Goal: Transaction & Acquisition: Purchase product/service

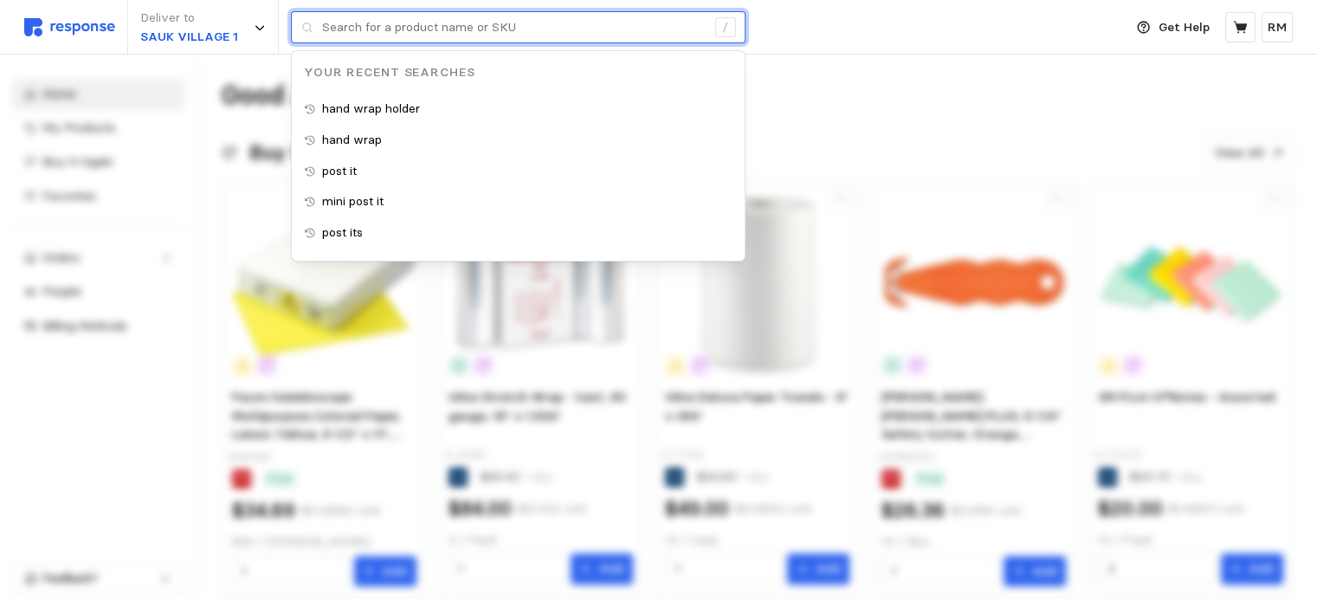
click at [631, 29] on input "text" at bounding box center [513, 27] width 383 height 31
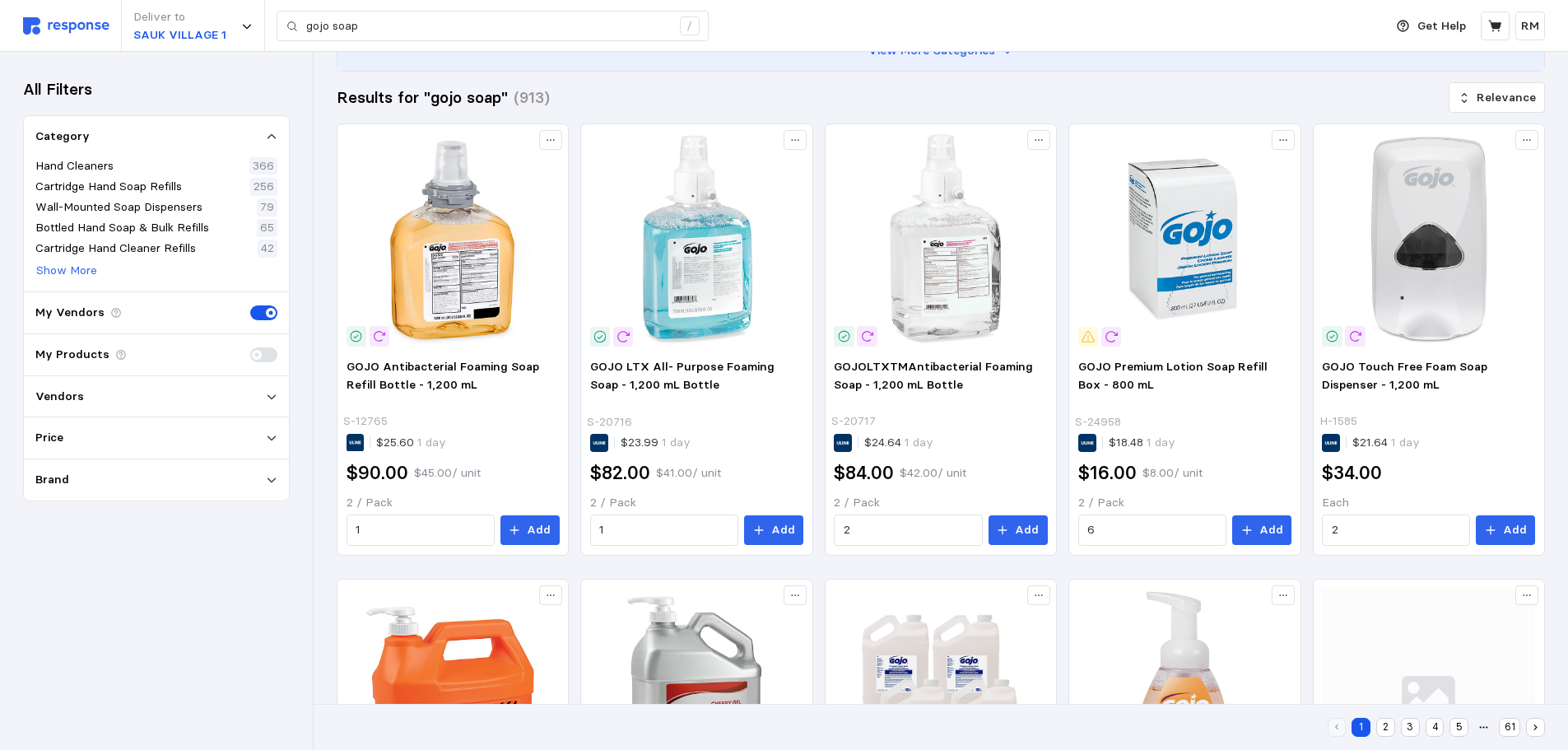
scroll to position [187, 0]
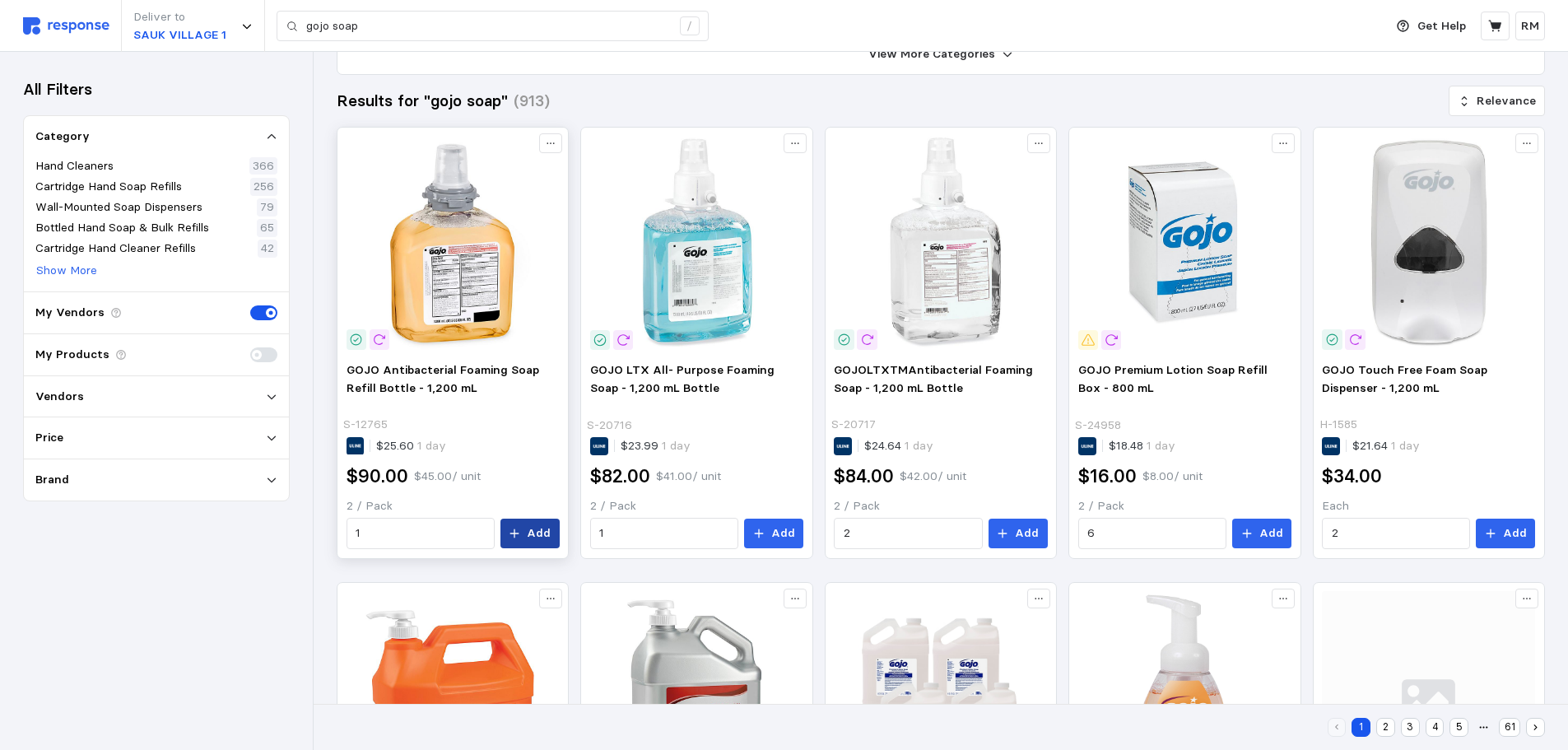
click at [535, 537] on p "Add" at bounding box center [538, 532] width 24 height 18
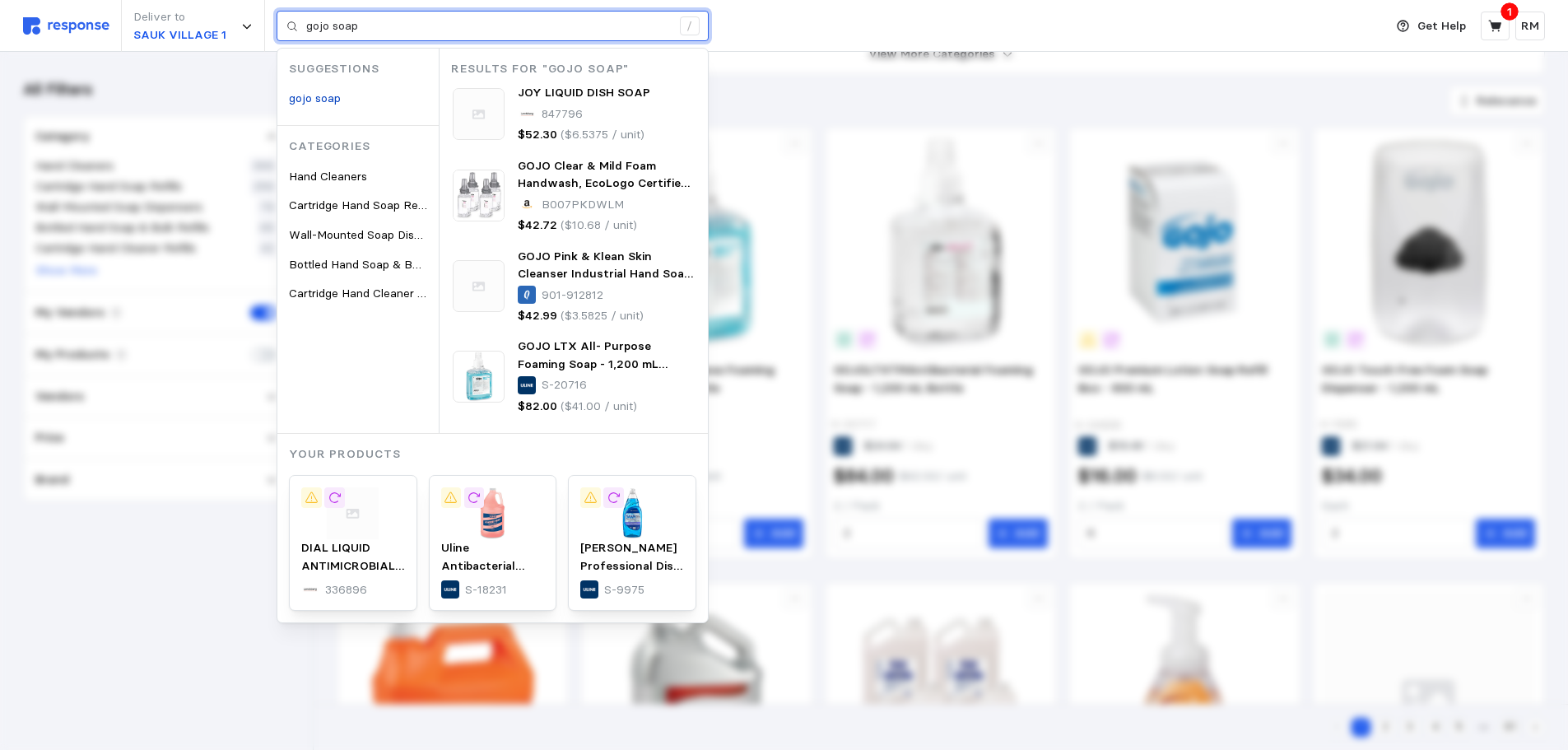
click at [431, 19] on input "gojo soap" at bounding box center [488, 26] width 364 height 29
drag, startPoint x: 369, startPoint y: 29, endPoint x: 276, endPoint y: 6, distance: 95.8
click at [276, 6] on div "Deliver to SAUK VILLAGE 1 gojo soap / Suggestions gojo soap Categories Hand Cle…" at bounding box center [699, 26] width 1352 height 52
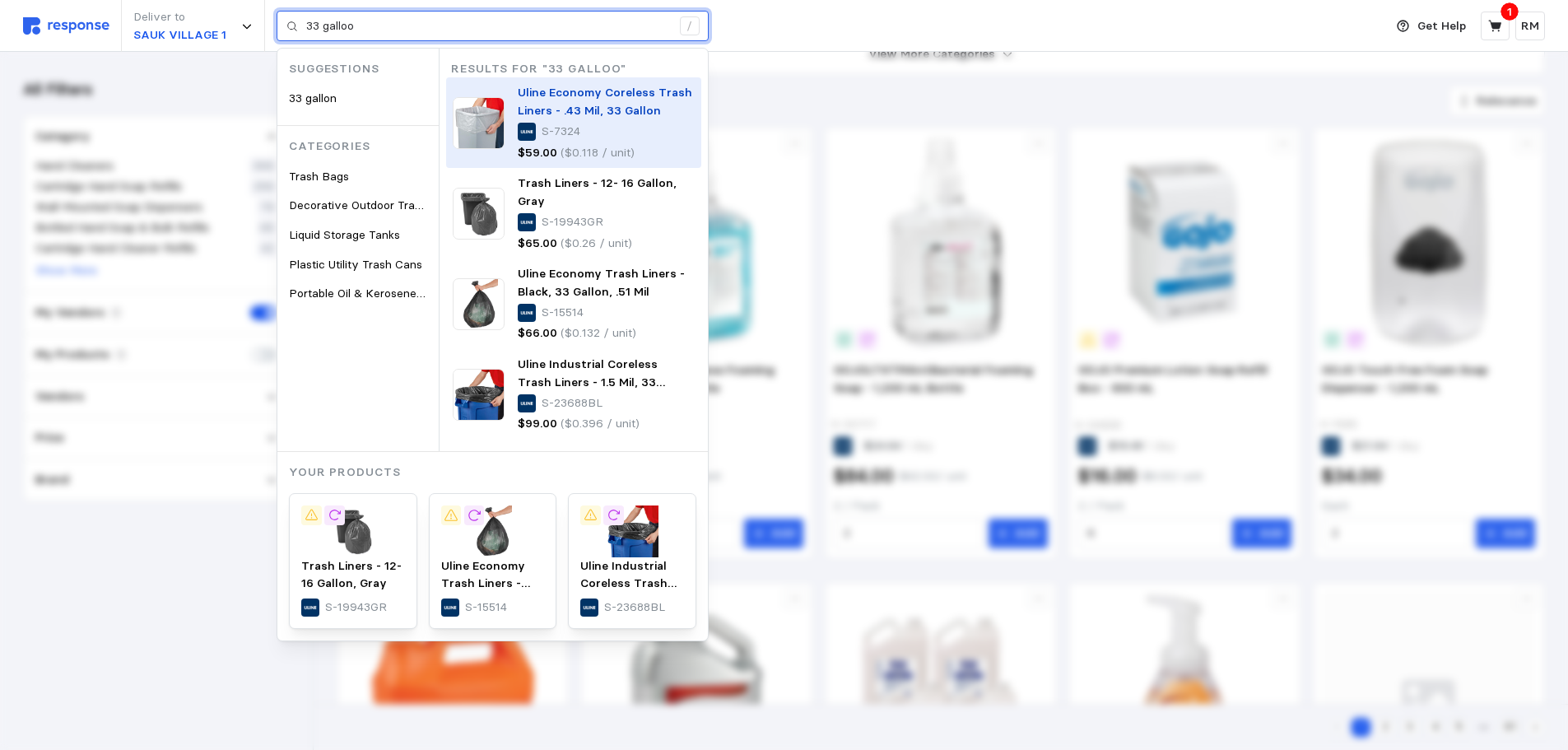
click at [527, 100] on span "Uline Economy Coreless Trash Liners - .43 Mil, 33 Gallon" at bounding box center [605, 101] width 175 height 33
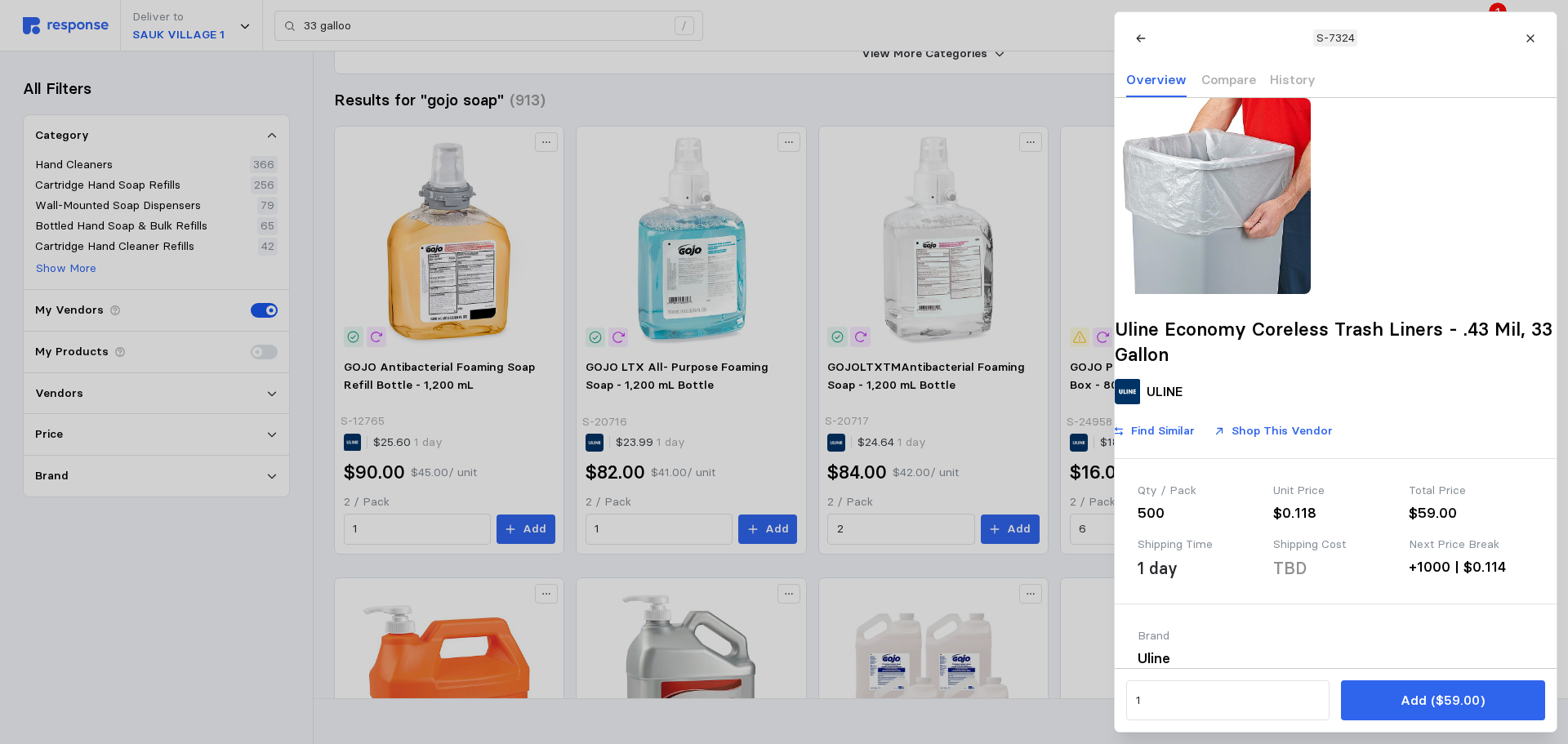
click at [413, 16] on div at bounding box center [784, 372] width 1568 height 744
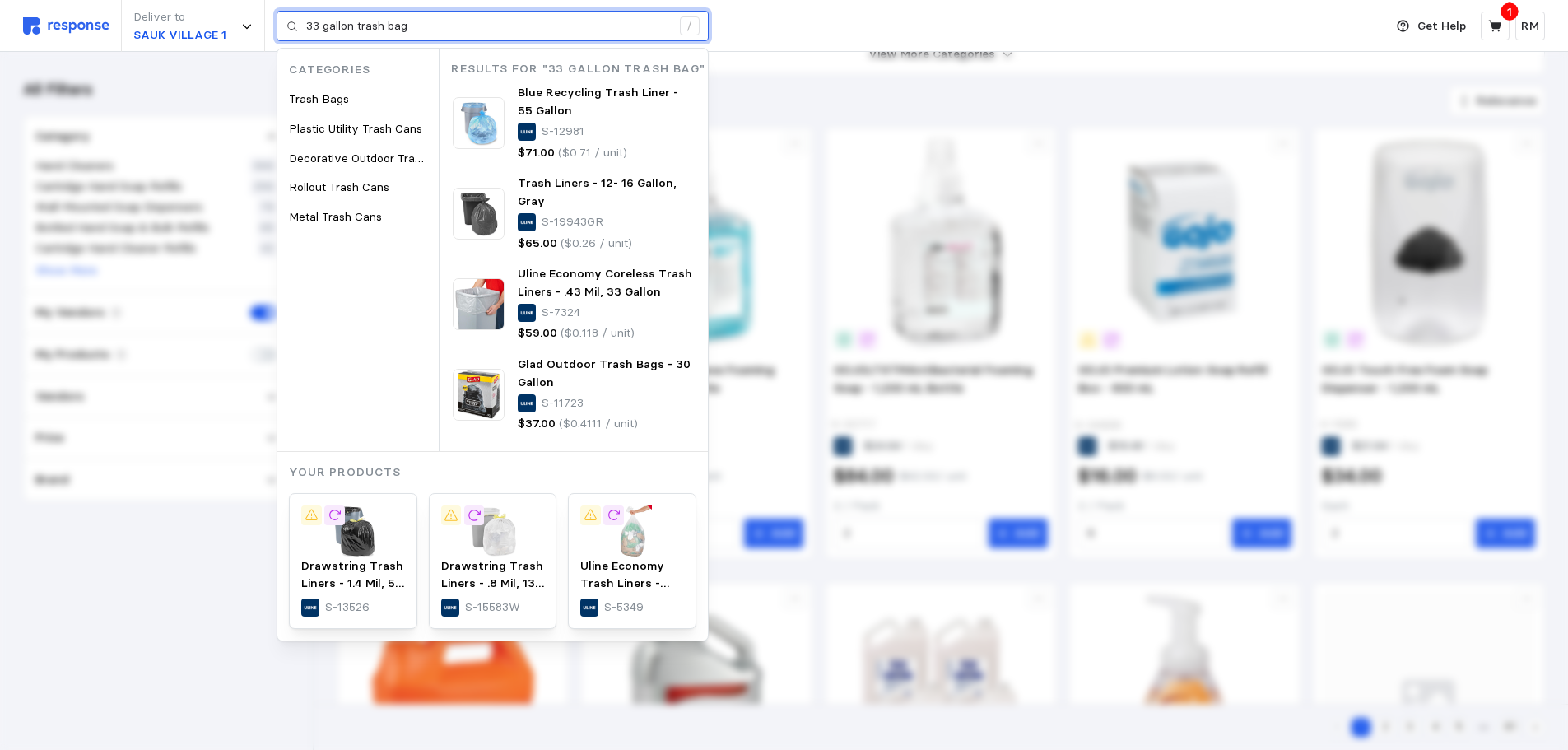
type input "33 gallon trash bag"
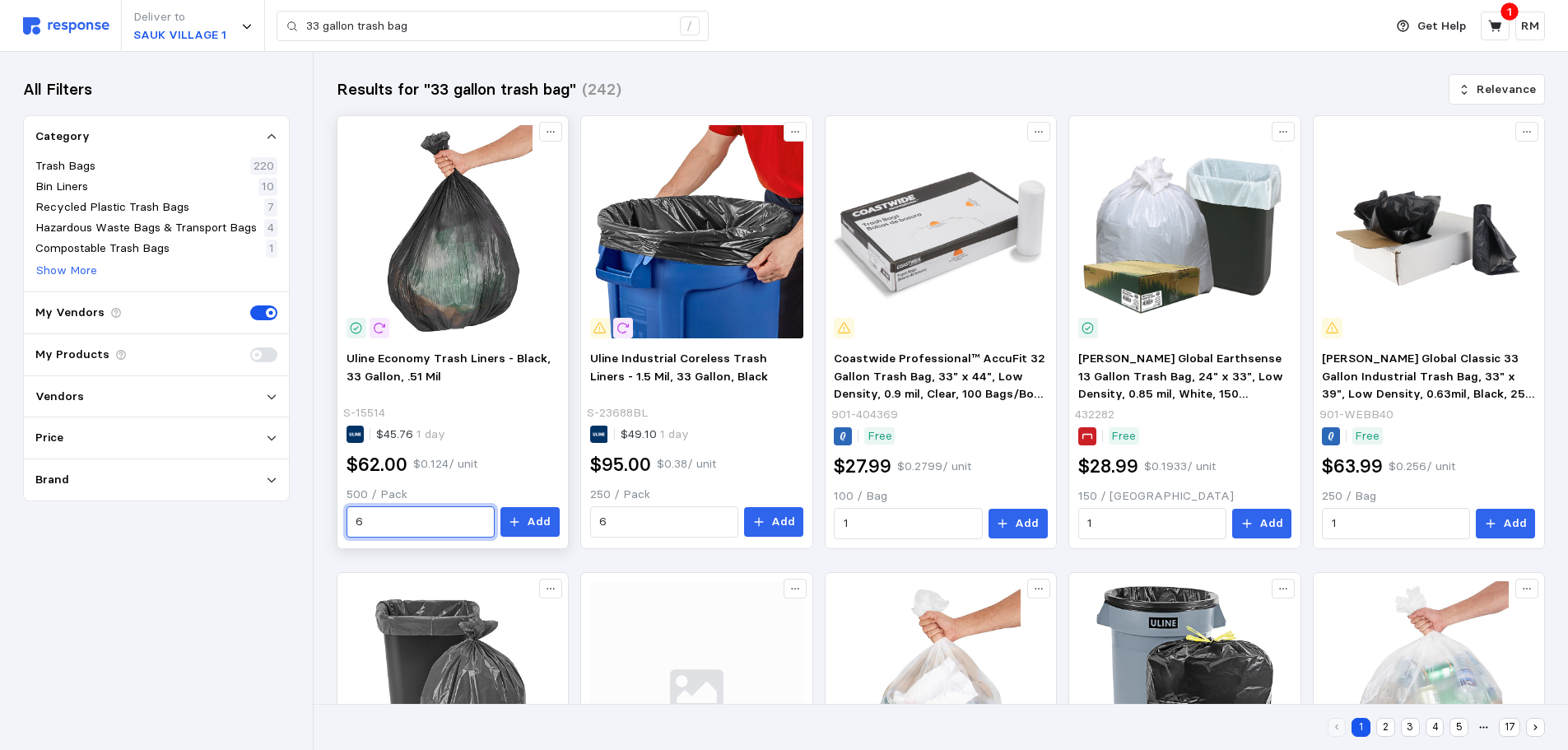
click at [438, 528] on input "6" at bounding box center [420, 521] width 129 height 29
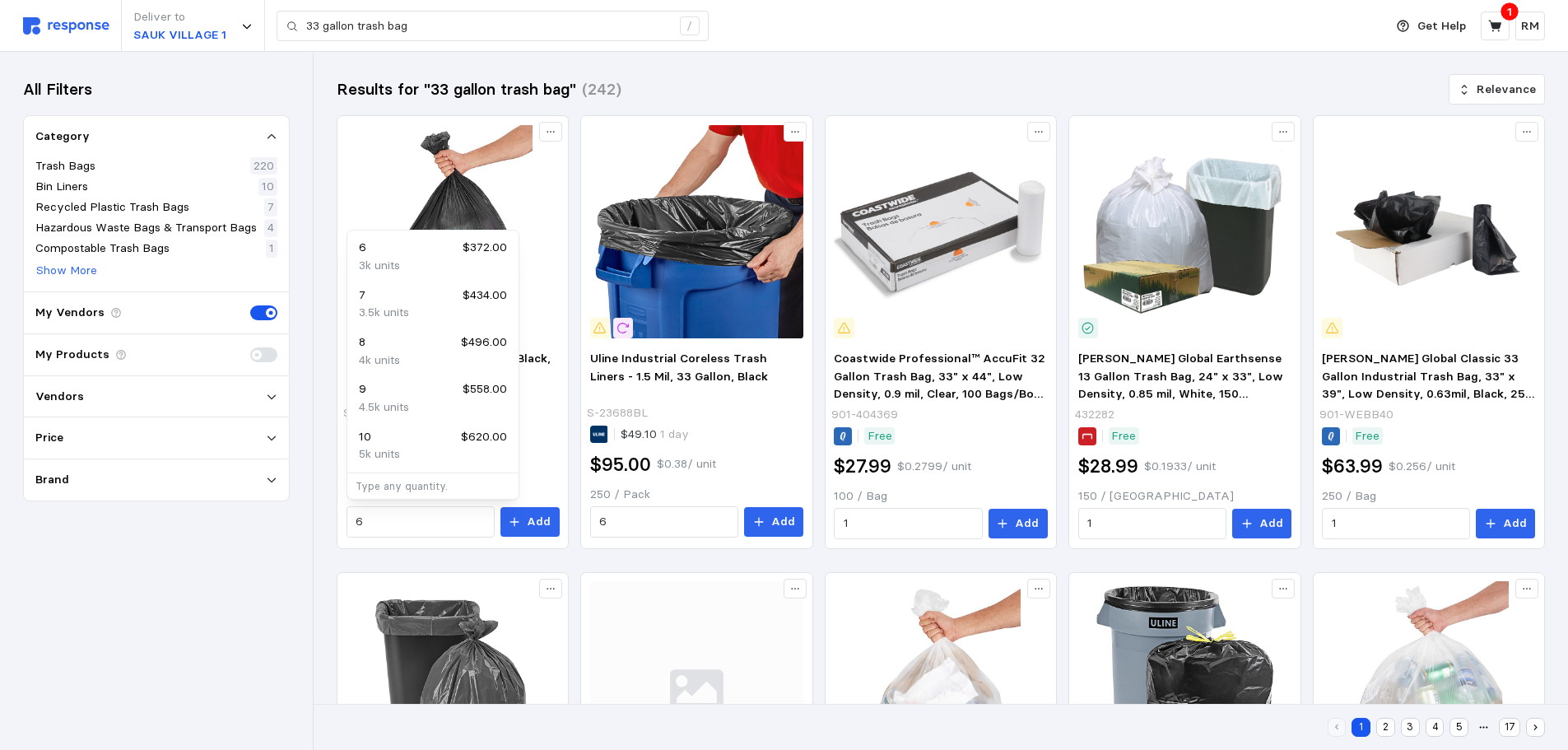
click at [269, 532] on div "All Filters Category Trash Bags 220 Bin Liners 10 Recycled Plastic Trash Bags 7…" at bounding box center [156, 401] width 313 height 698
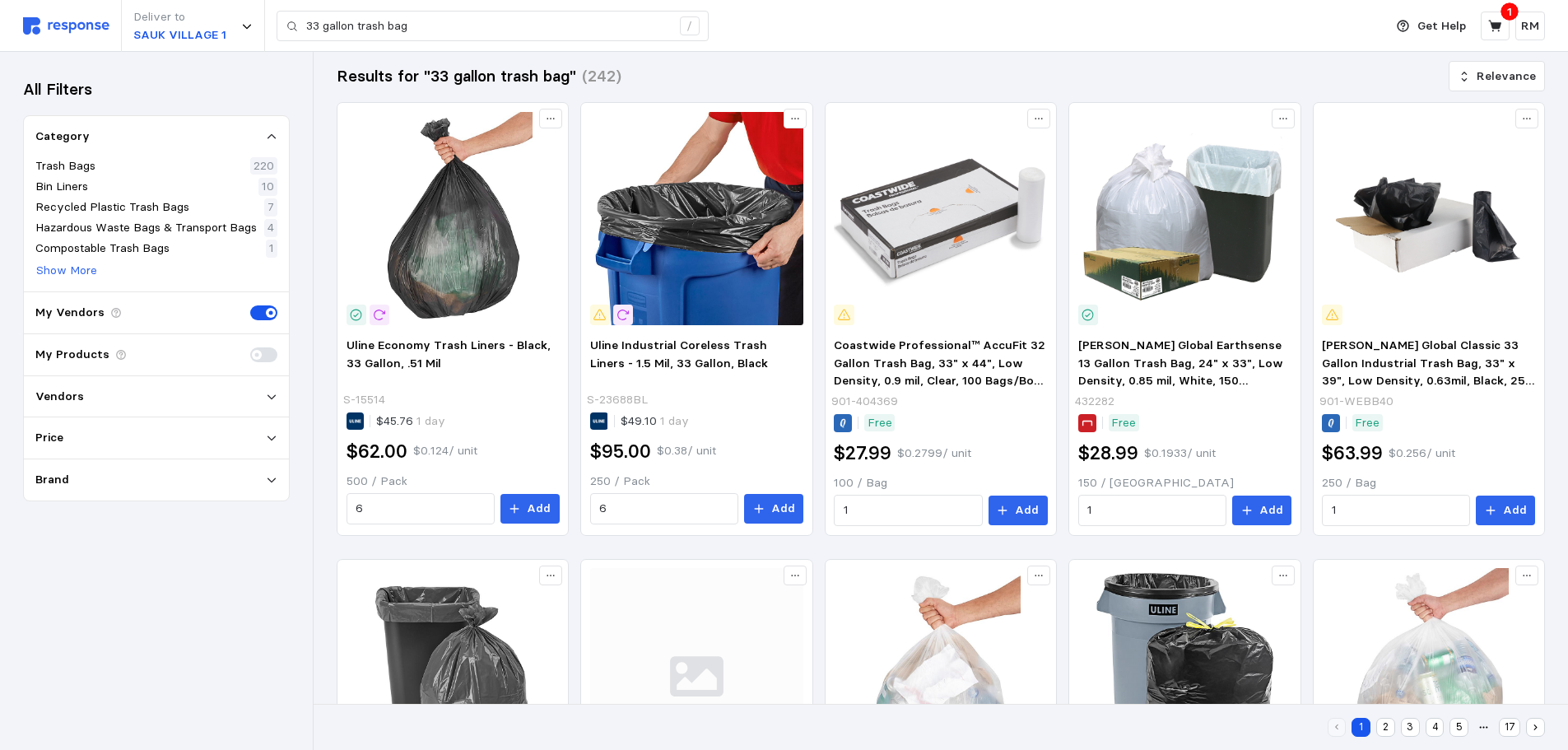
scroll to position [12, 0]
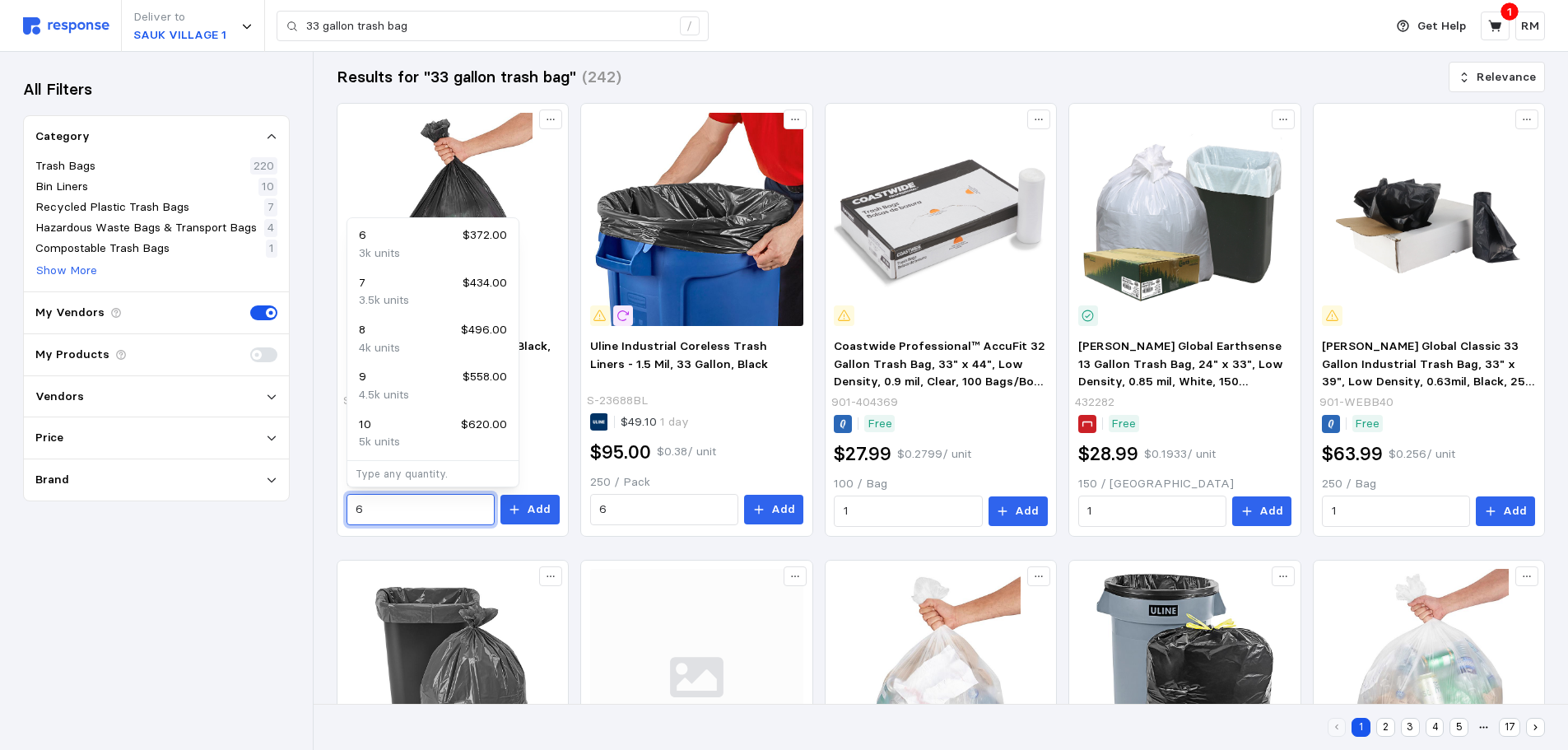
drag, startPoint x: 407, startPoint y: 509, endPoint x: 327, endPoint y: 506, distance: 80.1
type input "2"
drag, startPoint x: 394, startPoint y: 512, endPoint x: 361, endPoint y: 510, distance: 33.1
click at [361, 510] on input "2" at bounding box center [420, 509] width 129 height 29
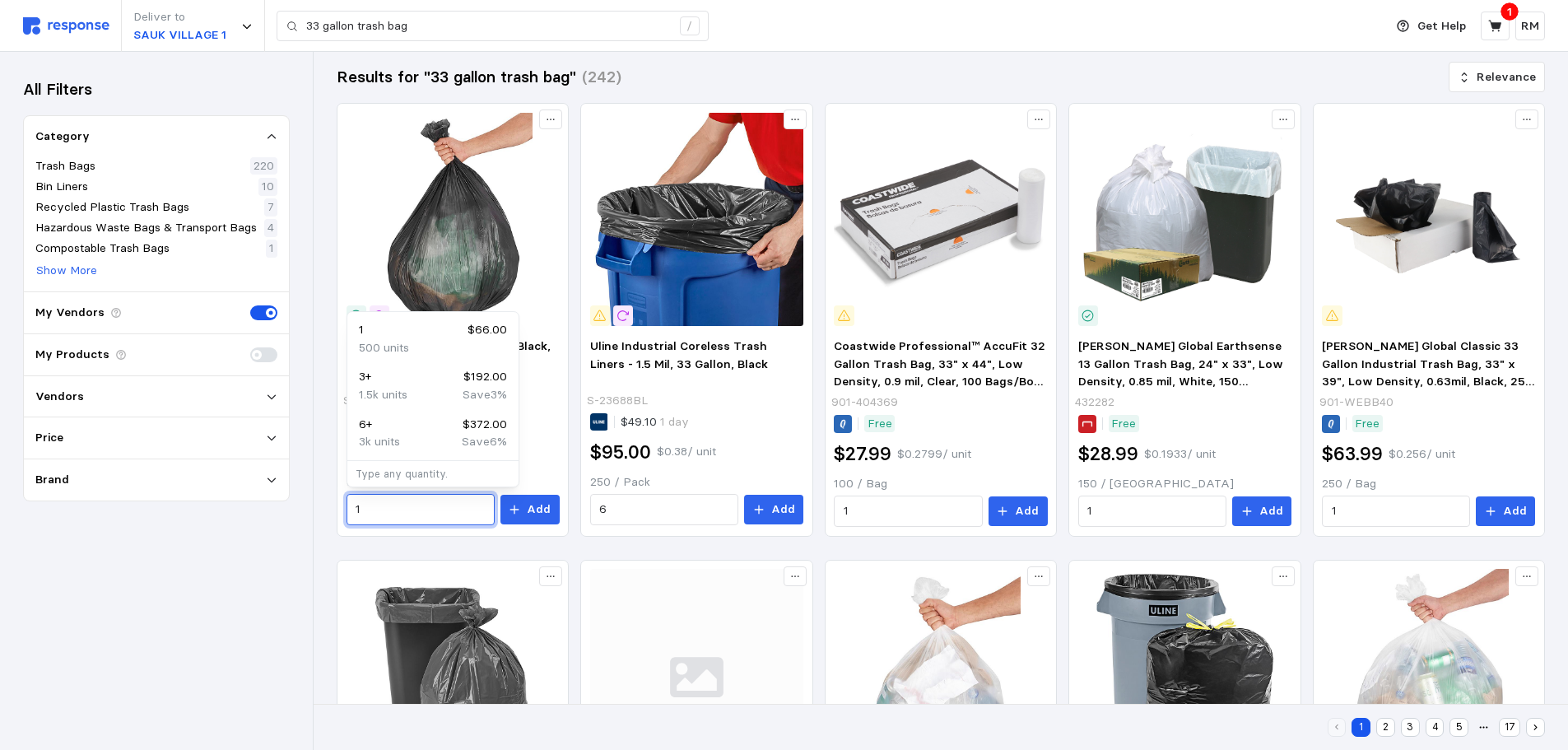
click at [474, 332] on p "$66.00" at bounding box center [488, 330] width 40 height 18
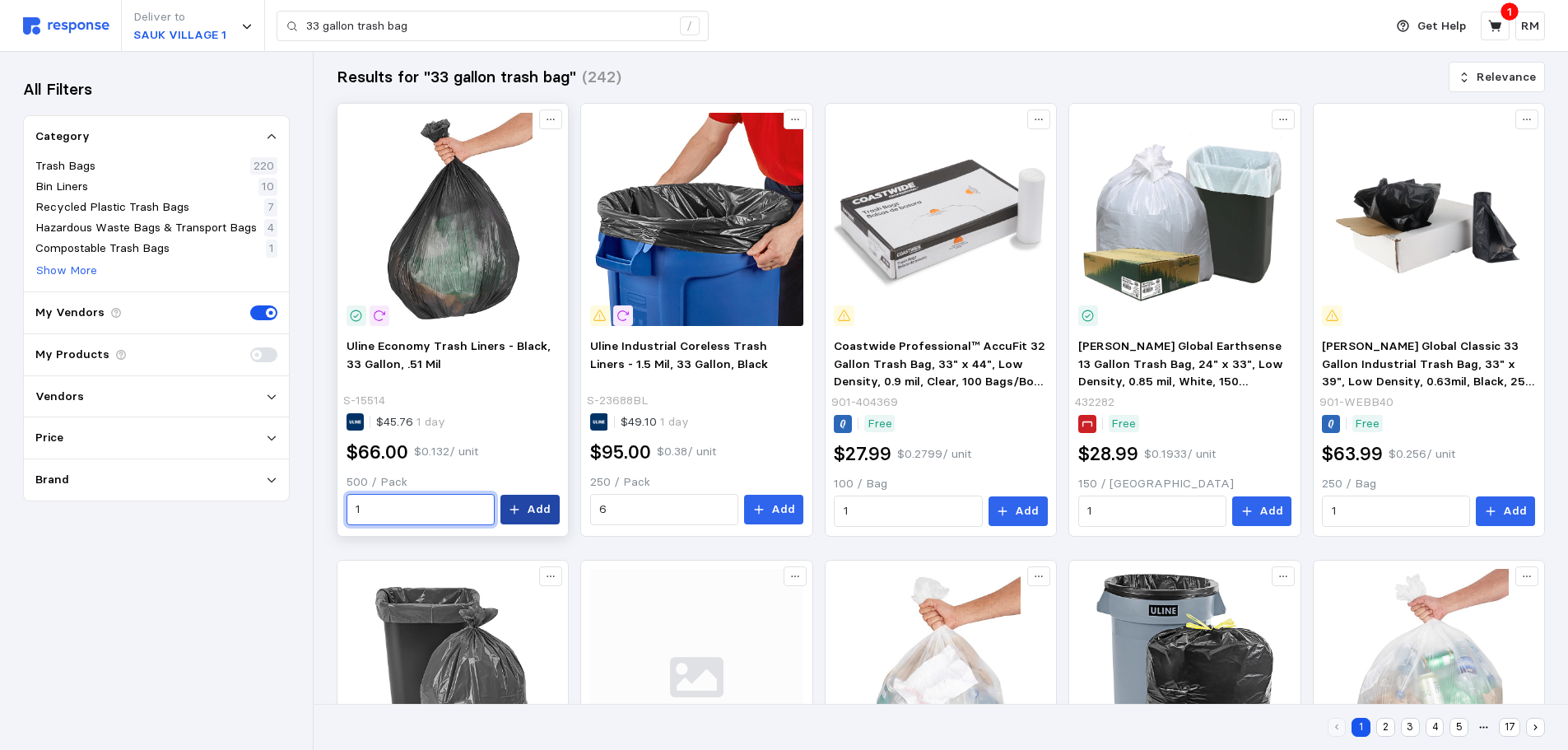
type input "1"
click at [526, 511] on button "Add" at bounding box center [530, 509] width 59 height 29
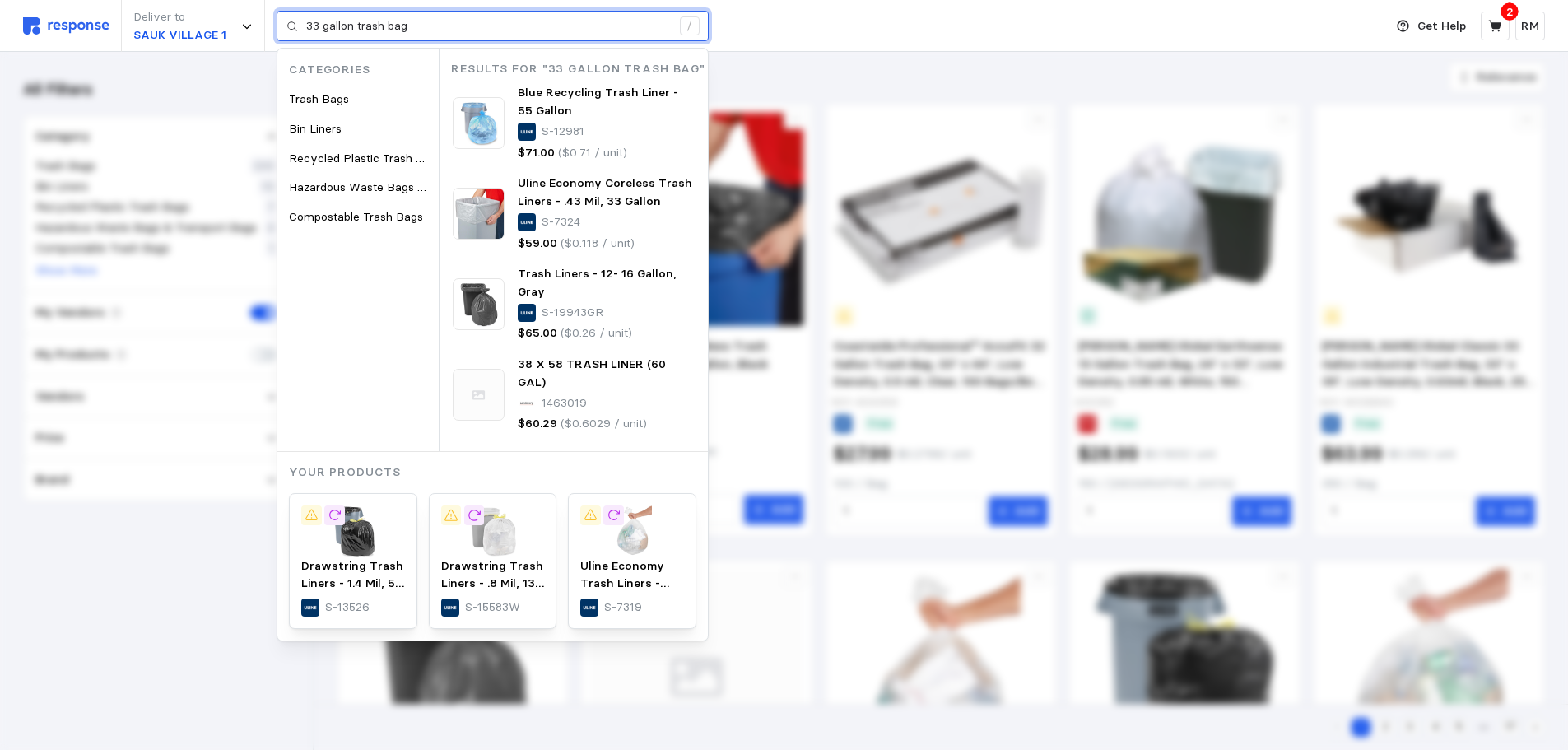
drag, startPoint x: 321, startPoint y: 27, endPoint x: 303, endPoint y: 23, distance: 18.4
click at [303, 23] on div "33 gallon trash bag /" at bounding box center [493, 26] width 432 height 31
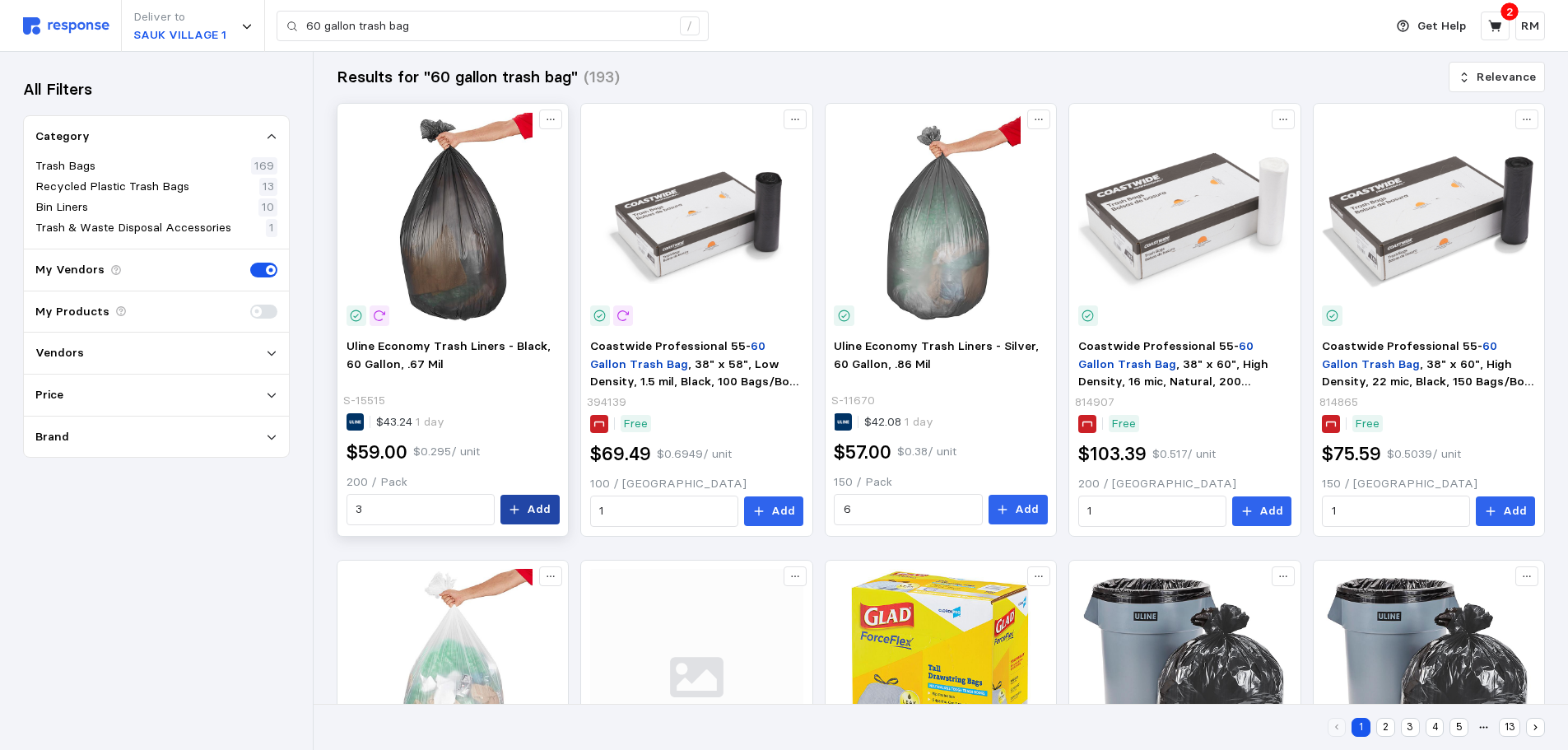
click at [517, 512] on icon at bounding box center [514, 510] width 11 height 11
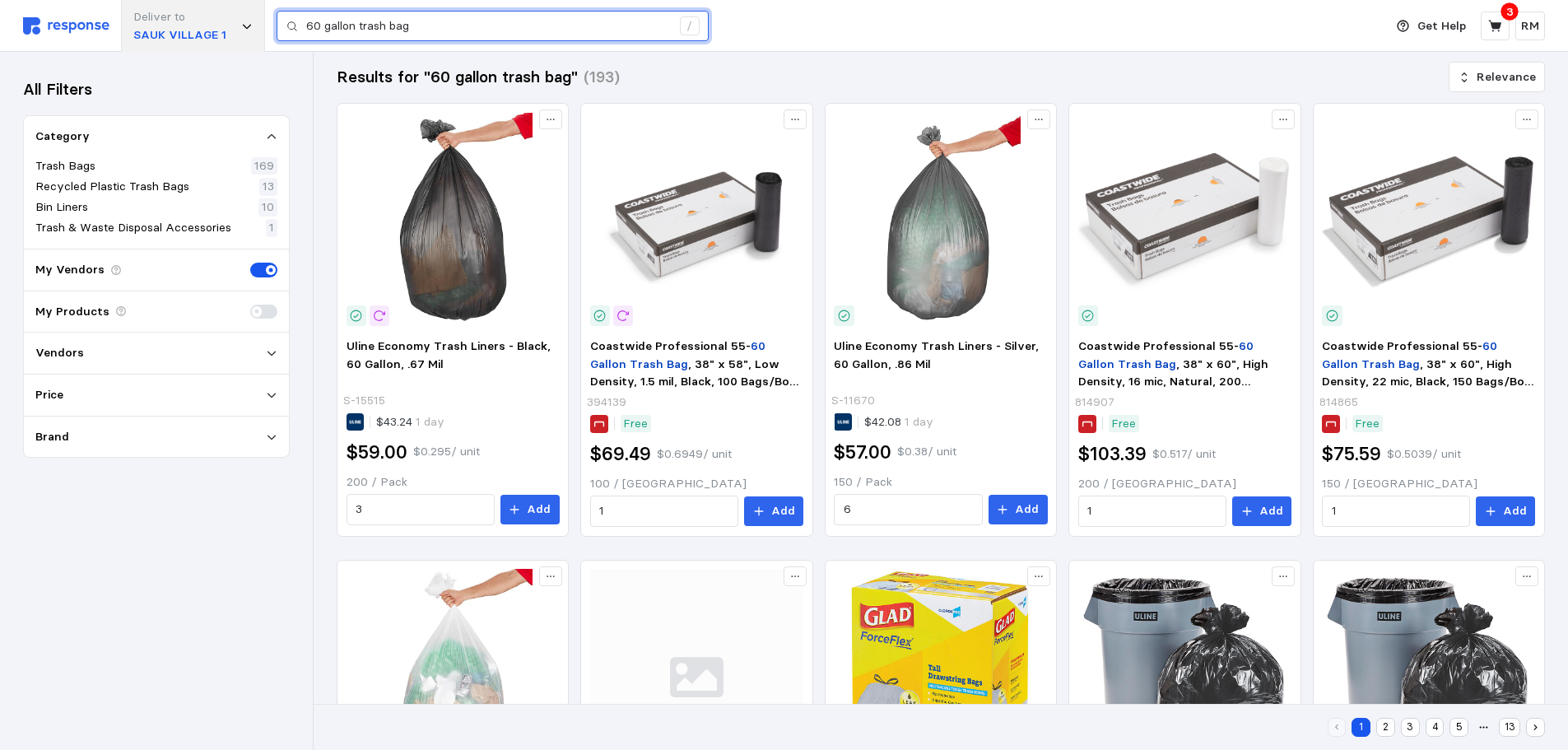
drag, startPoint x: 445, startPoint y: 26, endPoint x: 240, endPoint y: 15, distance: 205.3
click at [240, 15] on div "Deliver to [GEOGRAPHIC_DATA] 1 60 gallon trash bag /" at bounding box center [699, 26] width 1352 height 52
type input "forks"
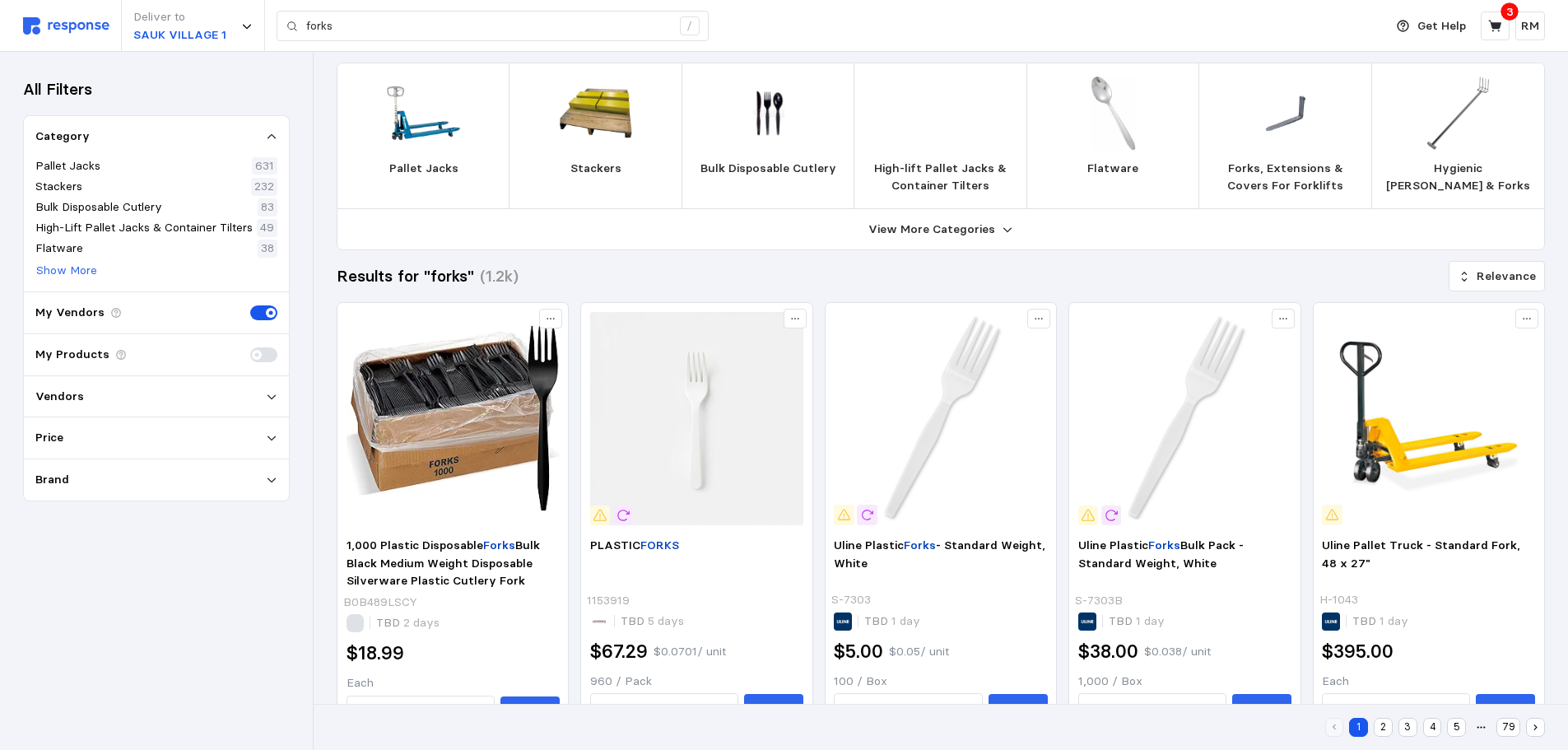
scroll to position [211, 0]
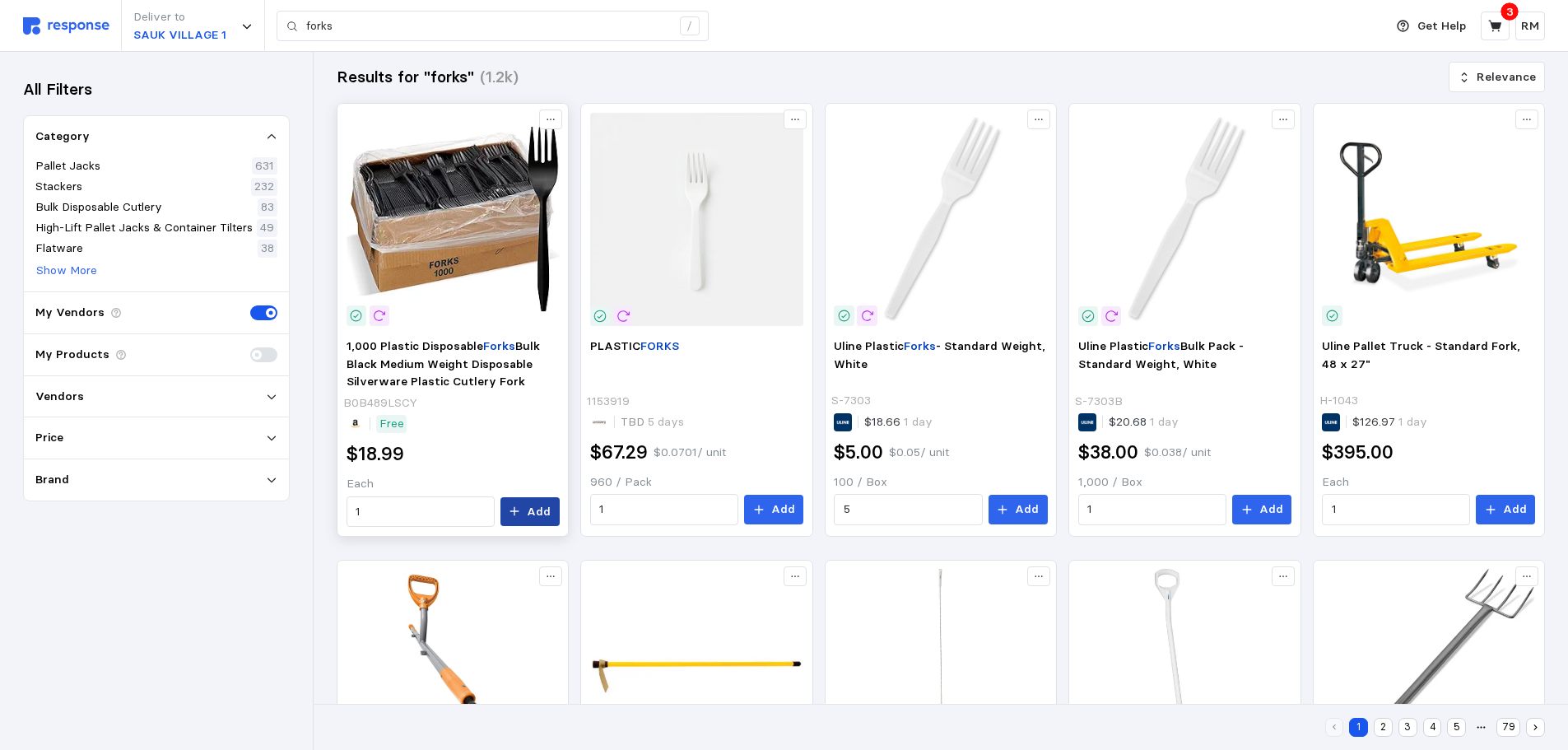
click at [539, 510] on p "Add" at bounding box center [538, 511] width 24 height 18
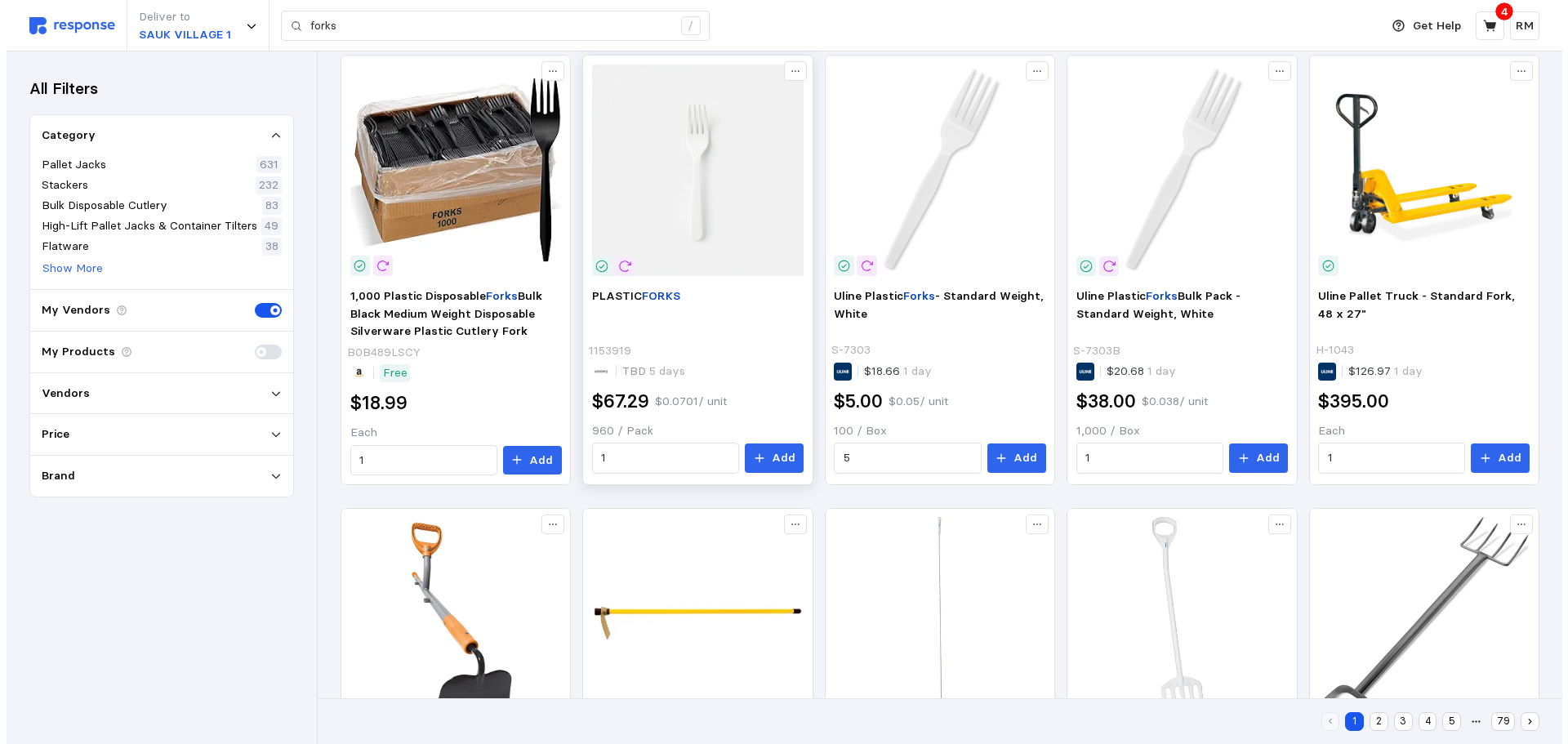
scroll to position [258, 0]
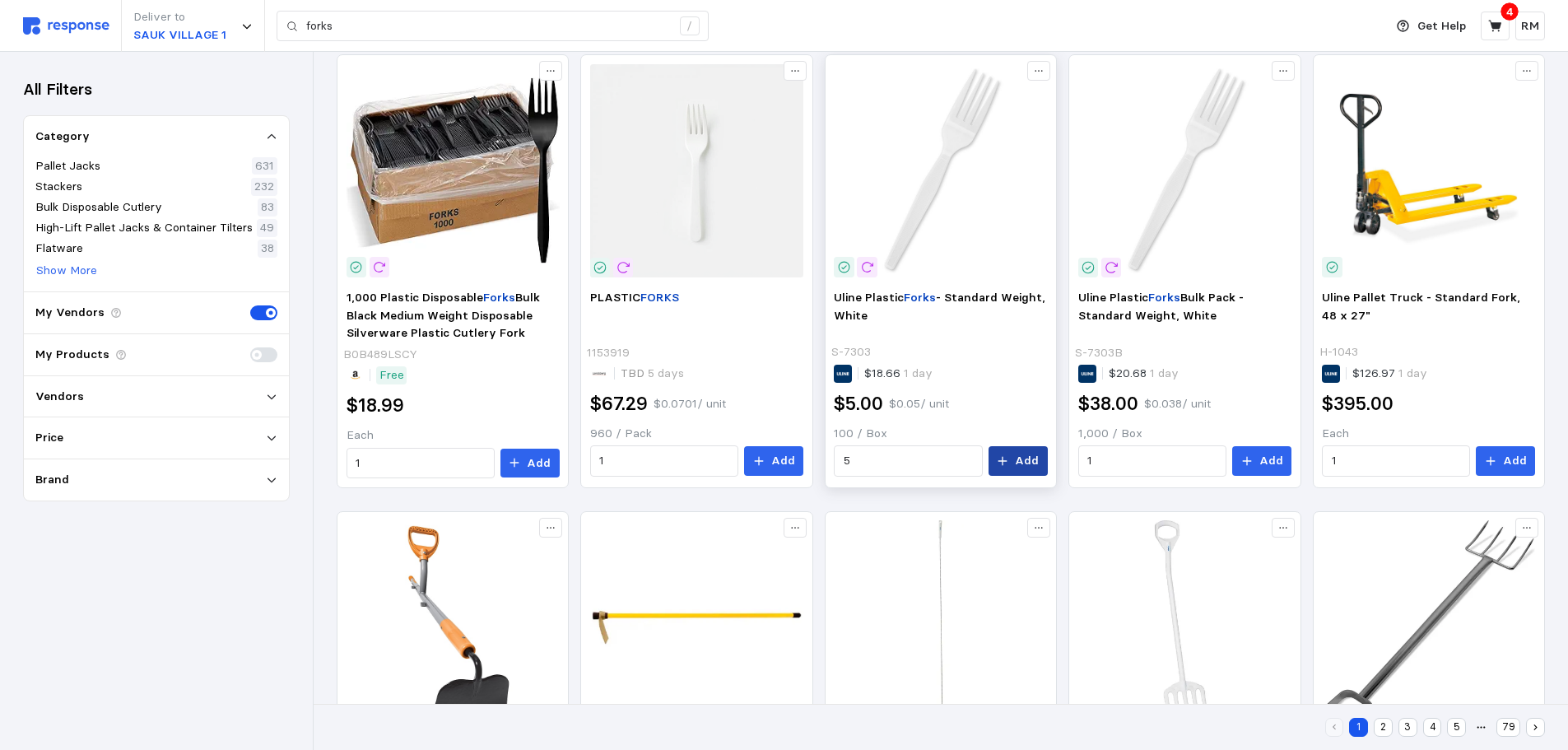
click at [1014, 462] on button "Add" at bounding box center [1018, 460] width 59 height 29
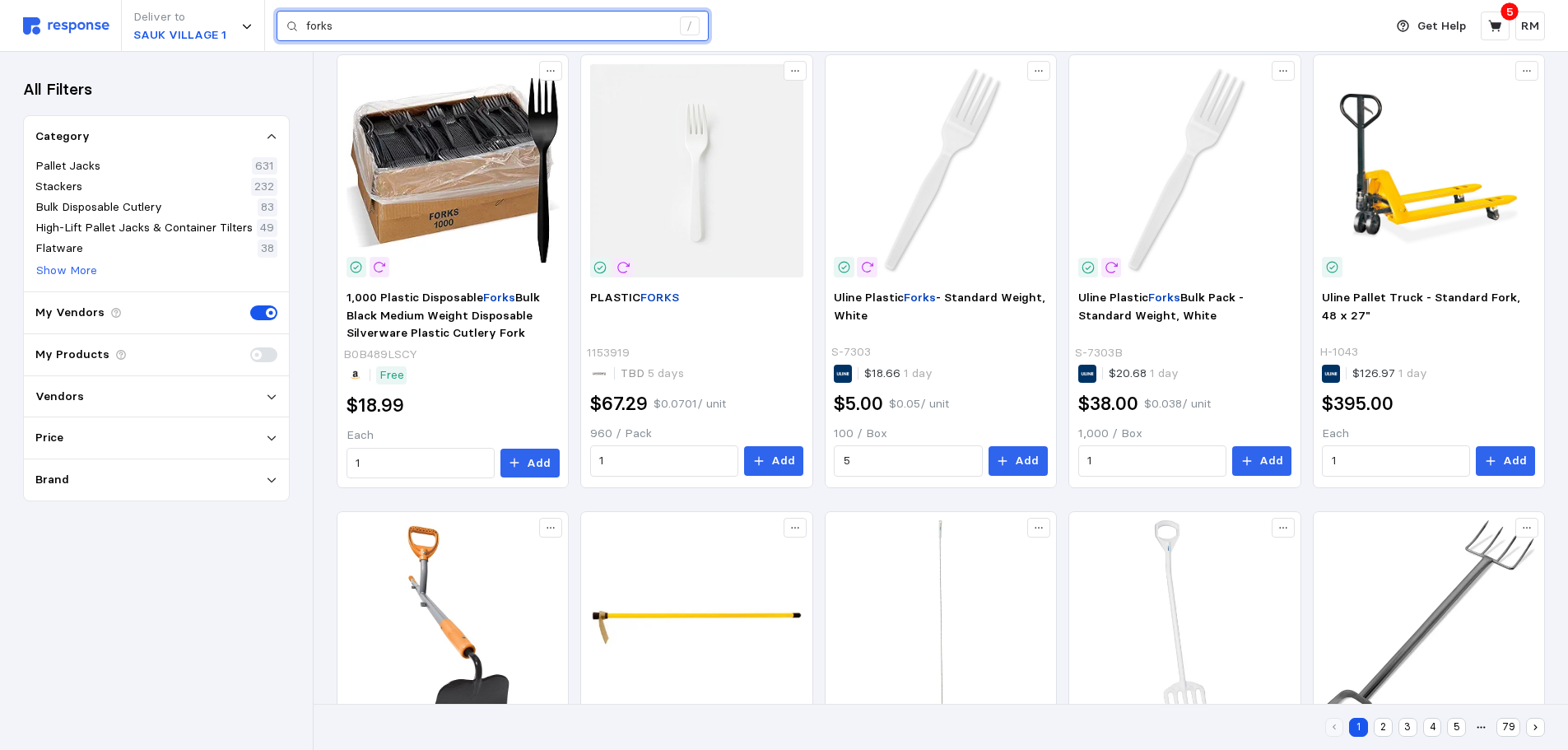
drag, startPoint x: 348, startPoint y: 25, endPoint x: 281, endPoint y: 14, distance: 67.9
click at [281, 14] on div "forks /" at bounding box center [493, 26] width 432 height 31
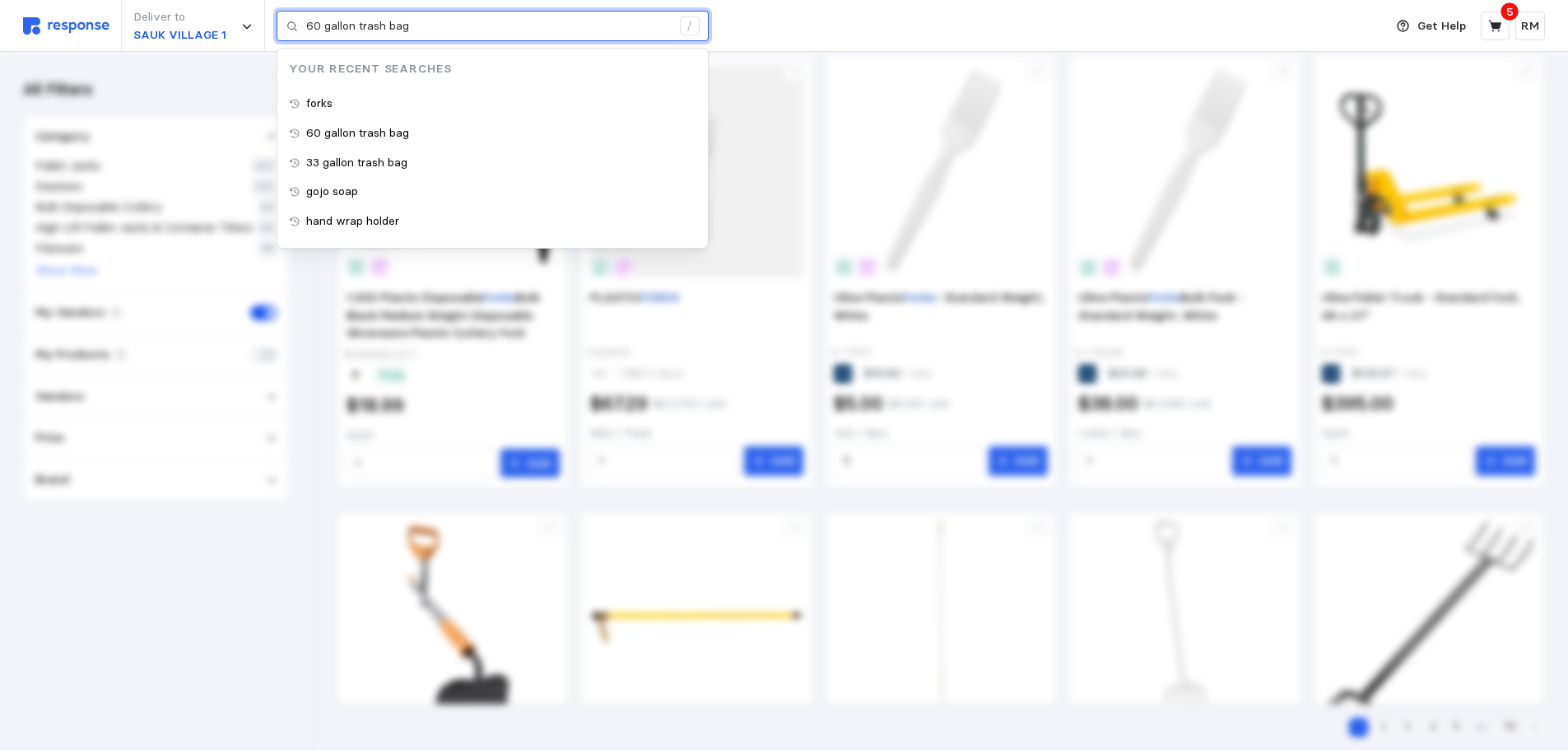
click at [364, 28] on input "60 gallon trash bag" at bounding box center [488, 26] width 364 height 29
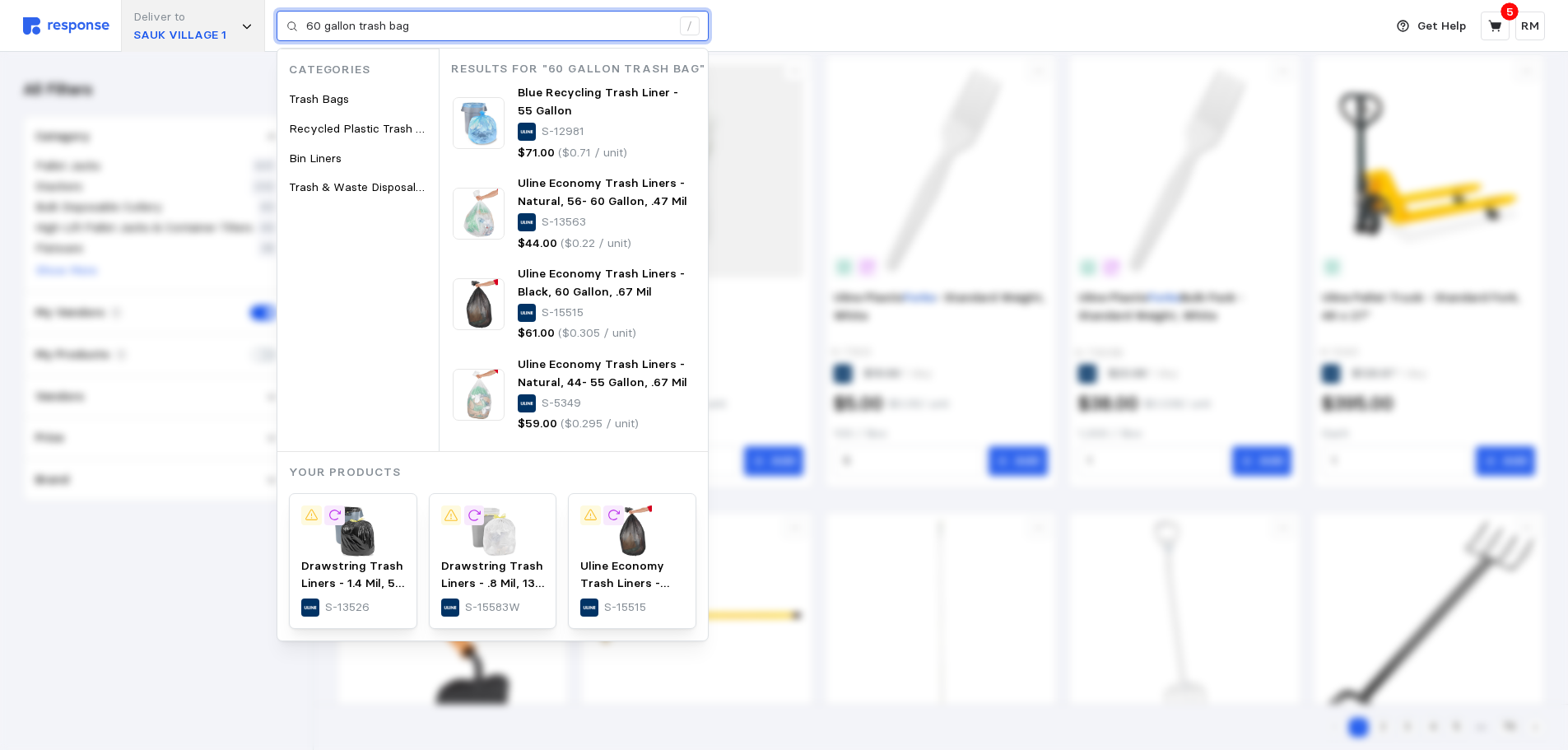
drag, startPoint x: 289, startPoint y: 6, endPoint x: 254, endPoint y: 7, distance: 35.0
click at [254, 7] on div "Deliver to SAUK VILLAGE 1 60 gallon trash bag / Categories Trash Bags Recycled …" at bounding box center [699, 26] width 1352 height 52
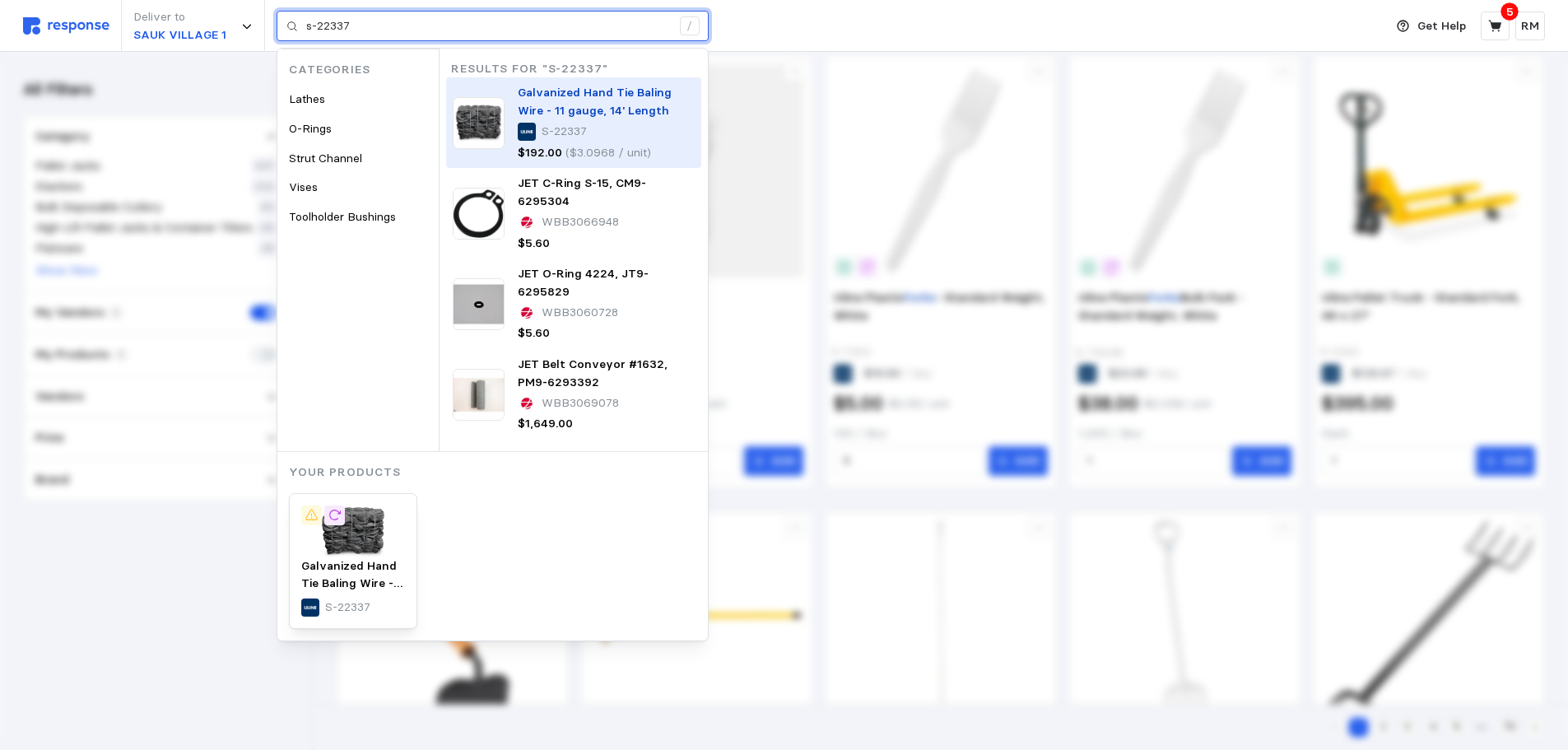
click at [578, 106] on span "Galvanized Hand Tie Baling Wire - 11 gauge, 14' Length" at bounding box center [594, 101] width 154 height 33
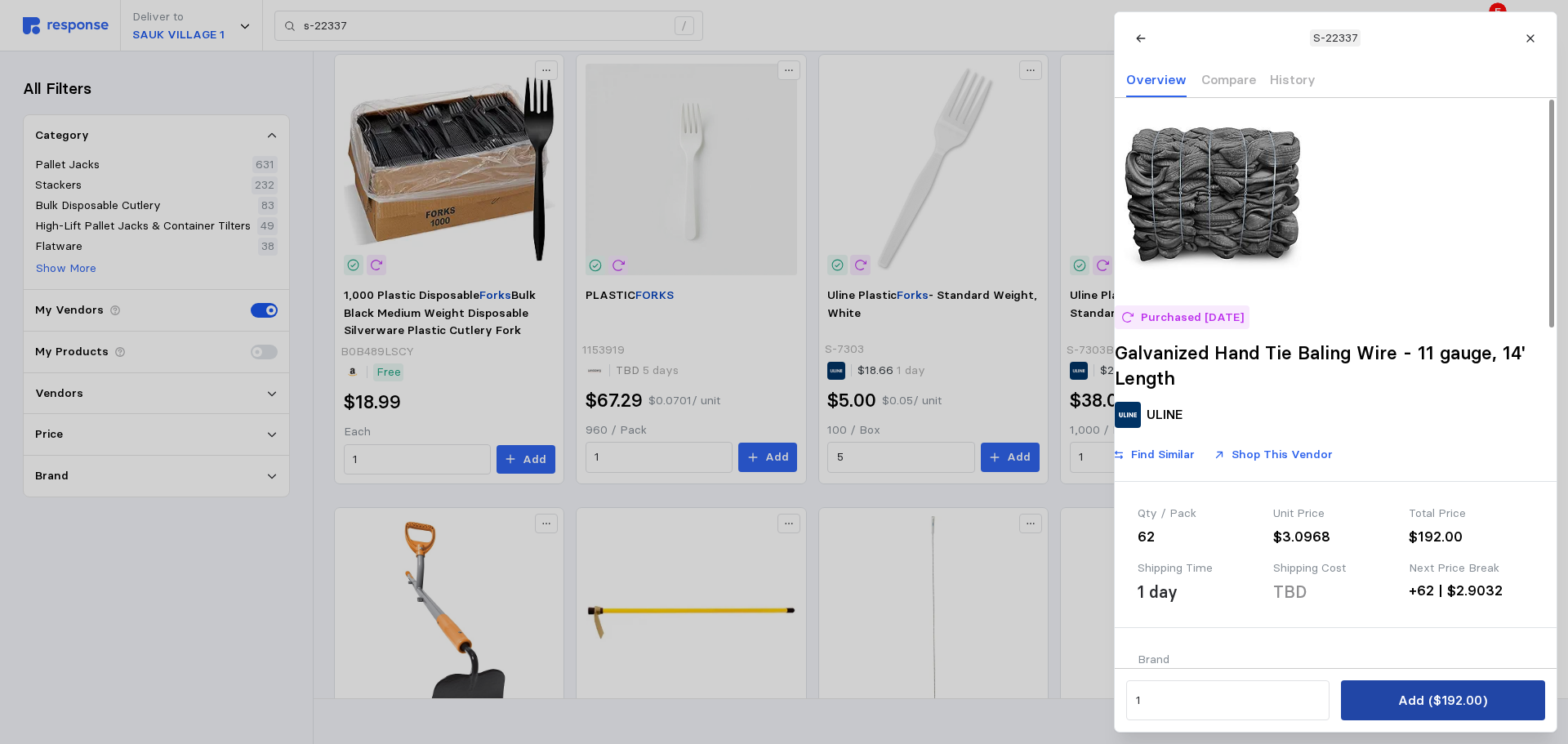
click at [1254, 567] on p "Add ($192.00)" at bounding box center [1443, 700] width 89 height 21
type input "forks"
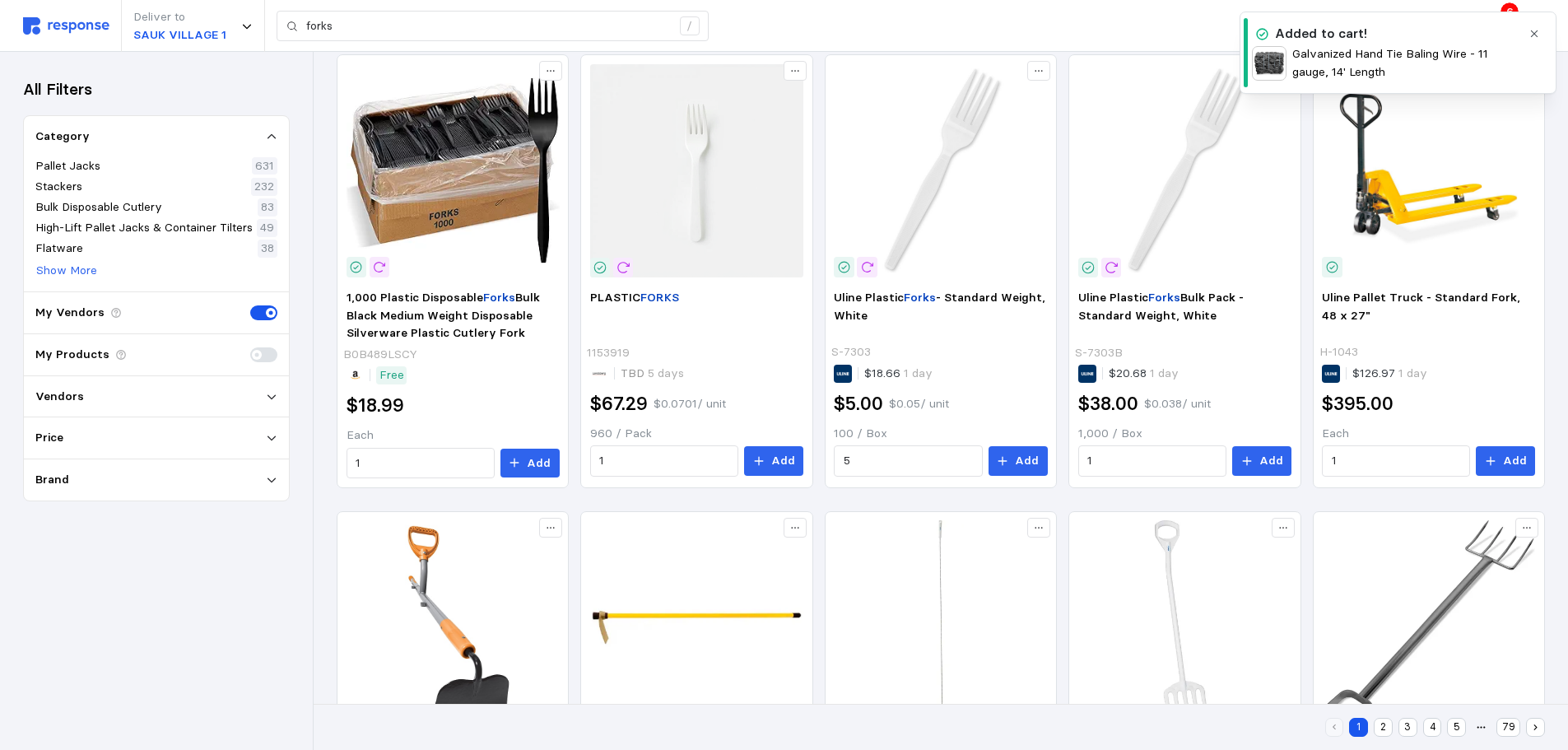
click at [1264, 39] on icon "button" at bounding box center [1535, 33] width 11 height 11
click at [1264, 23] on icon at bounding box center [1495, 26] width 13 height 11
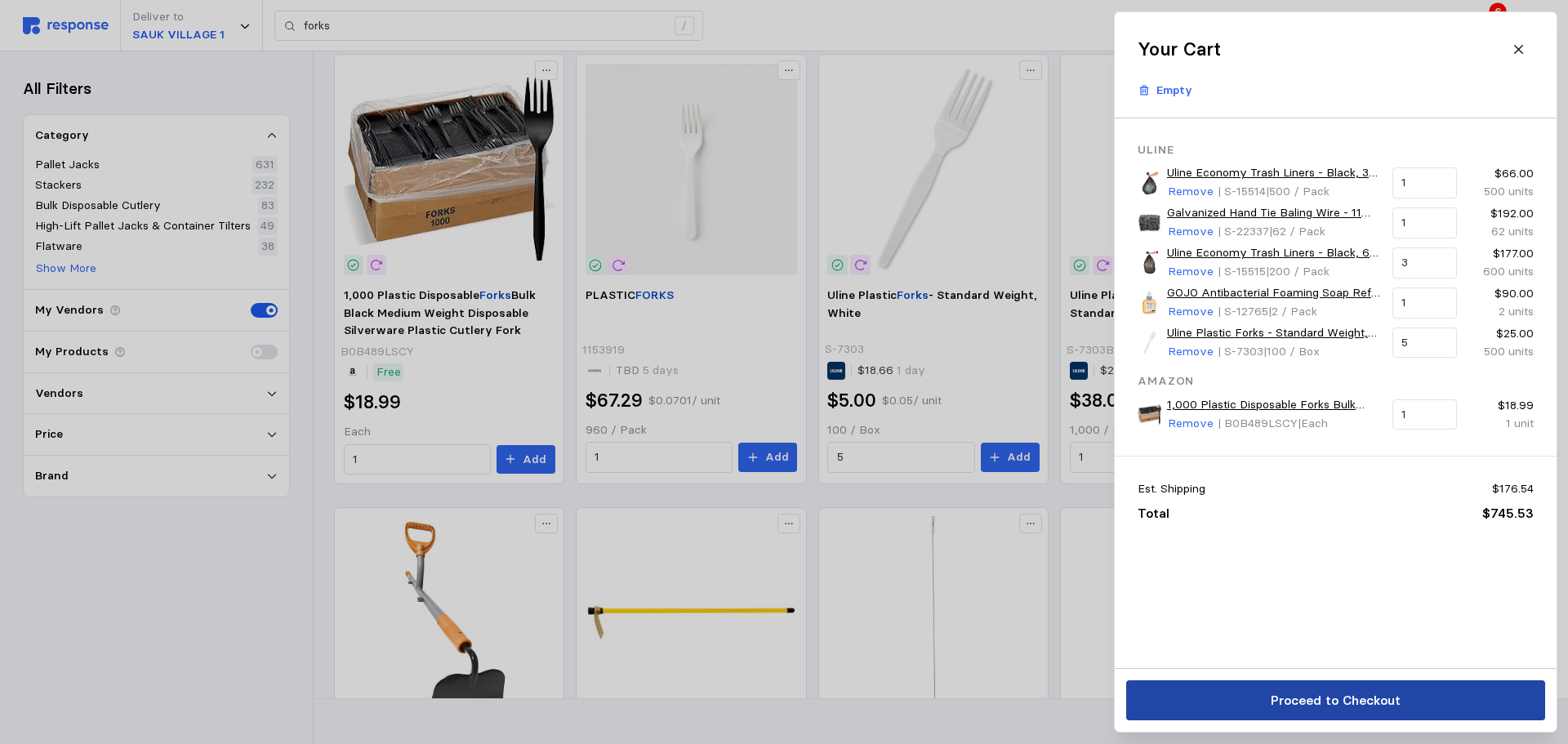
click at [1254, 567] on p "Proceed to Checkout" at bounding box center [1335, 700] width 130 height 21
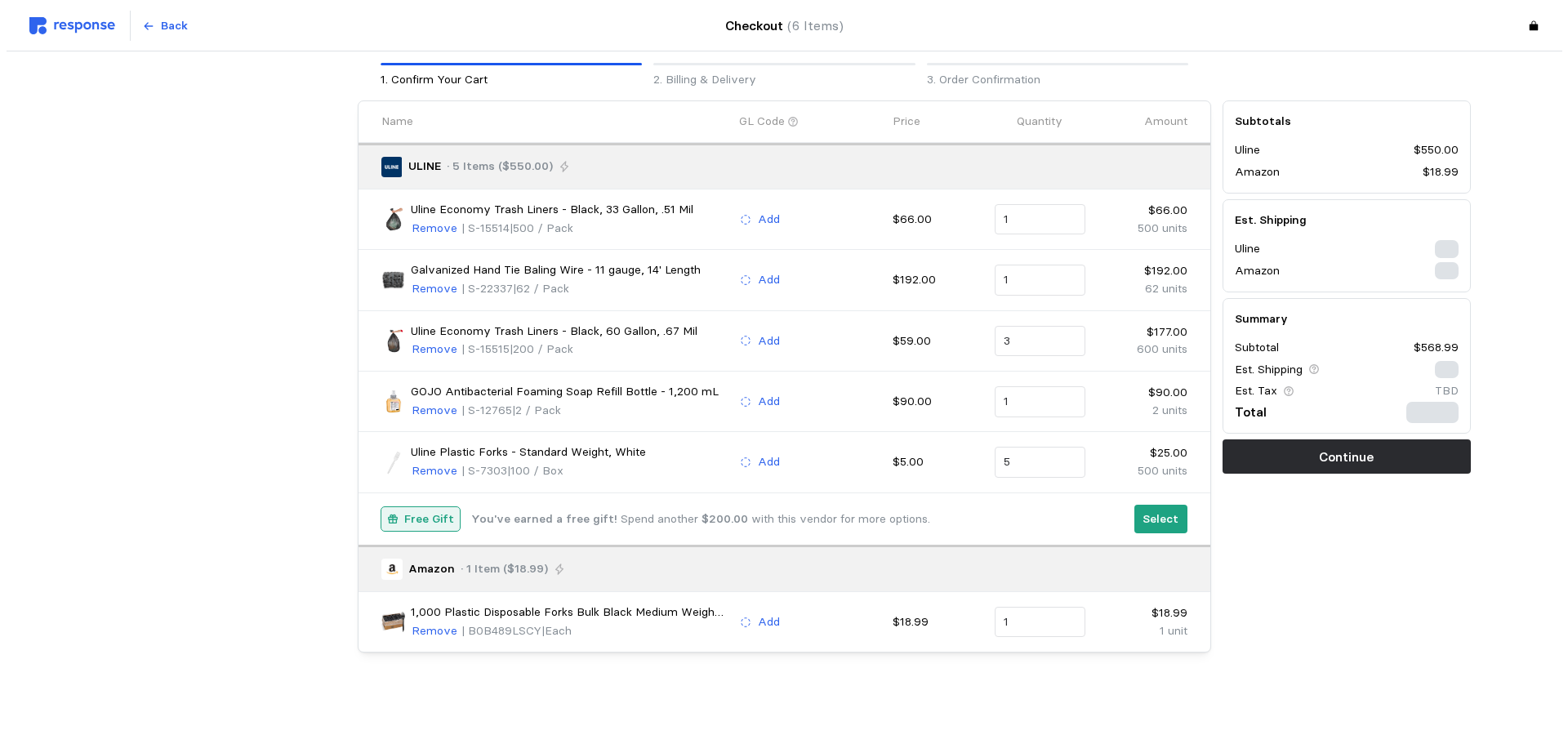
scroll to position [72, 0]
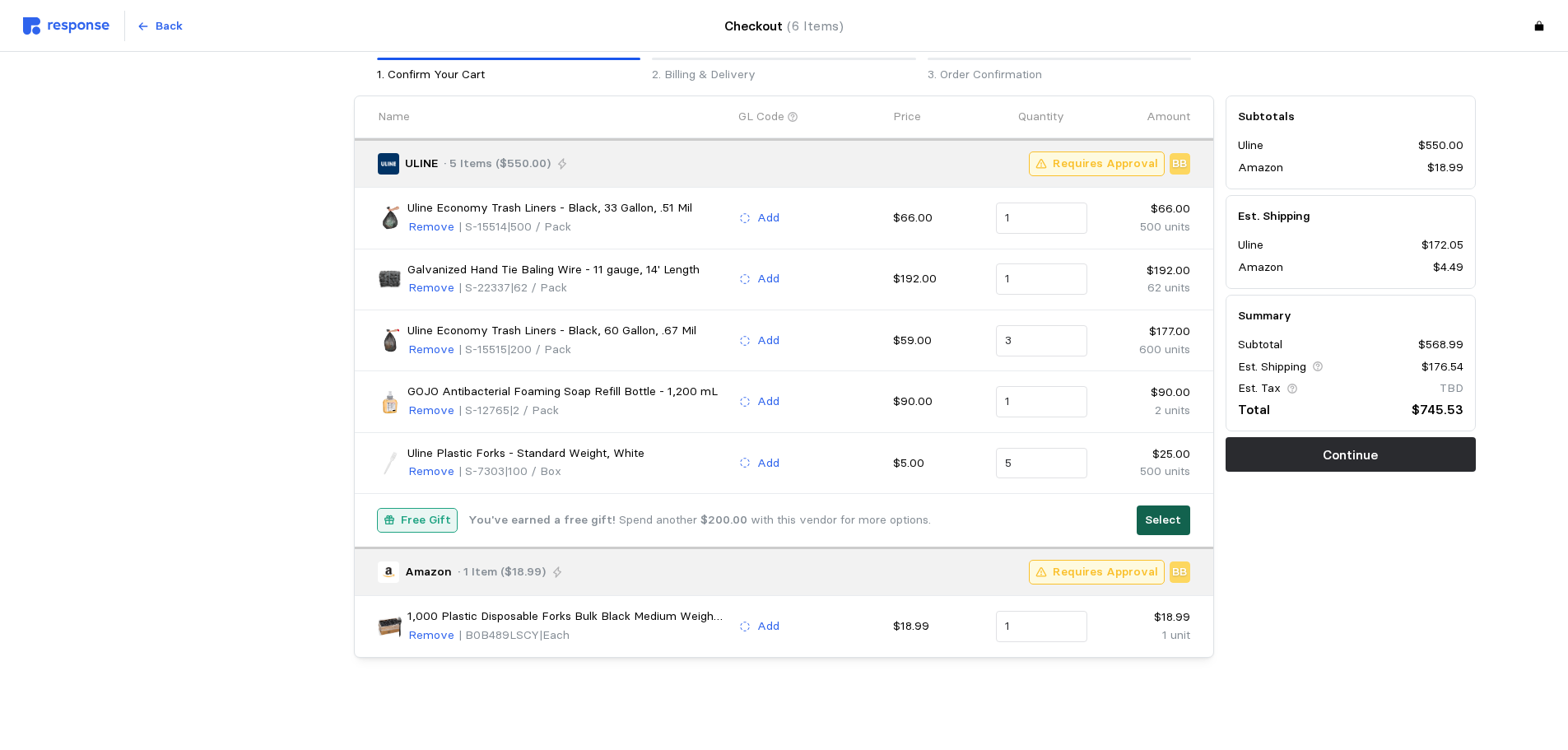
click at [1167, 517] on p "Select" at bounding box center [1163, 520] width 36 height 18
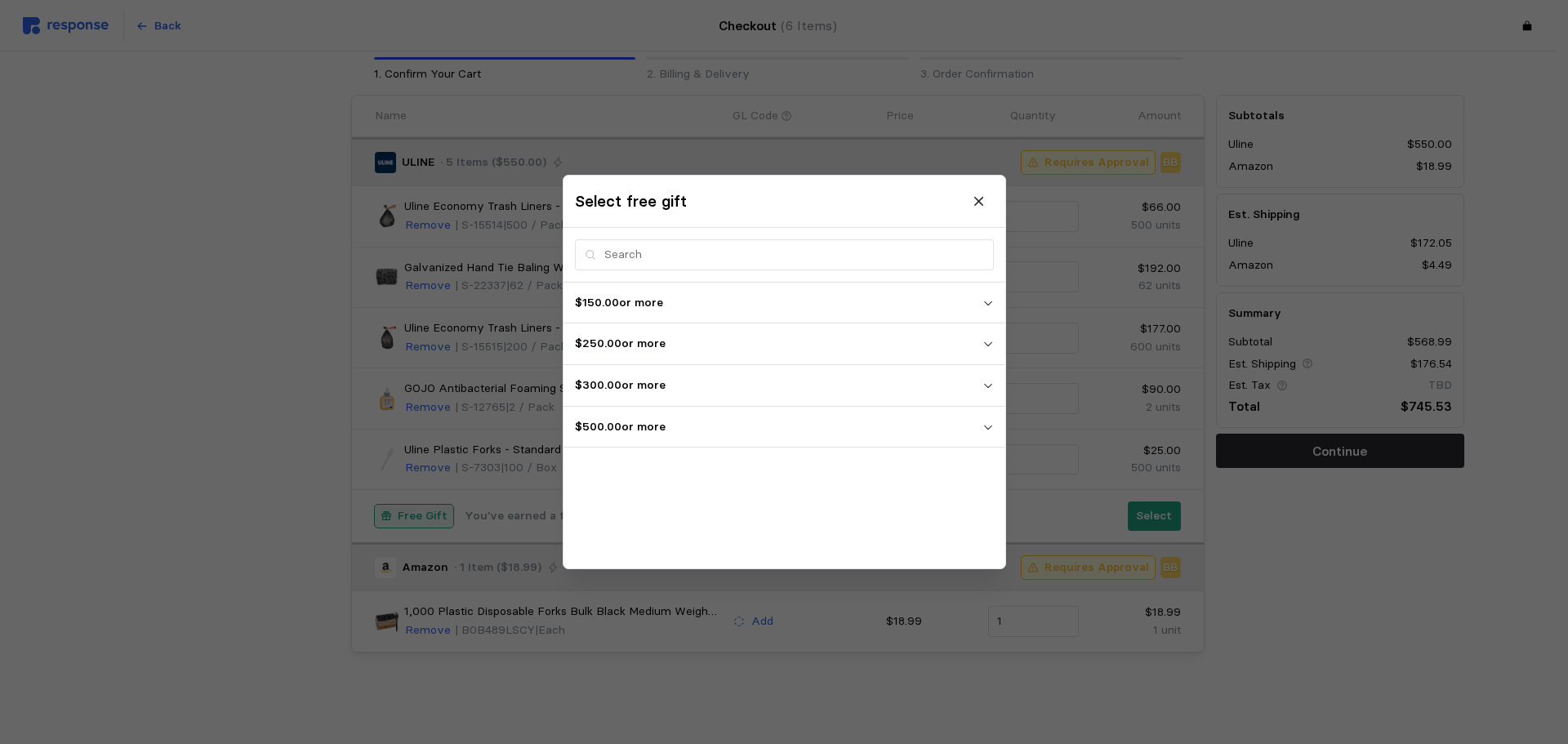
click at [826, 418] on p "$500.00 or more" at bounding box center [778, 426] width 408 height 18
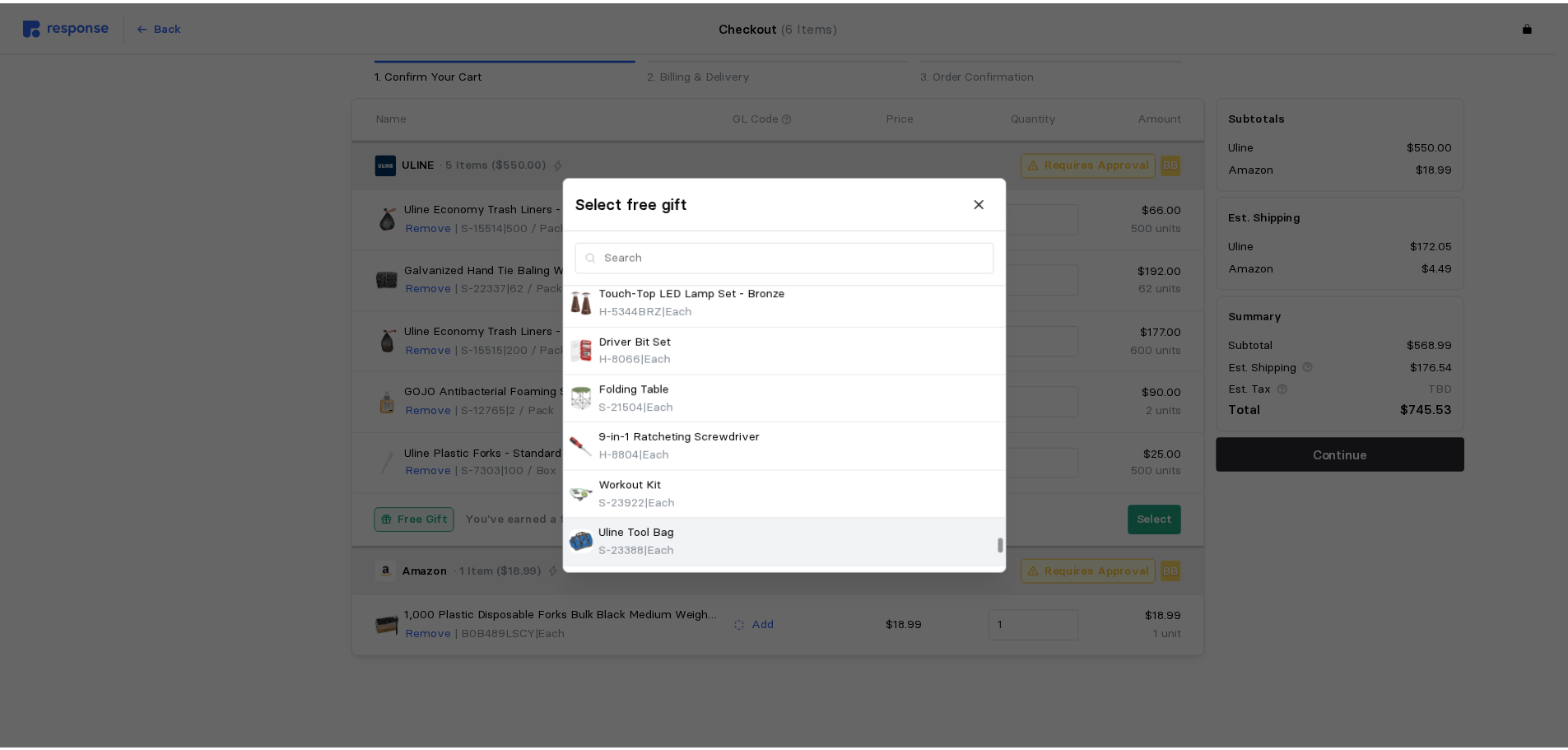
scroll to position [5408, 0]
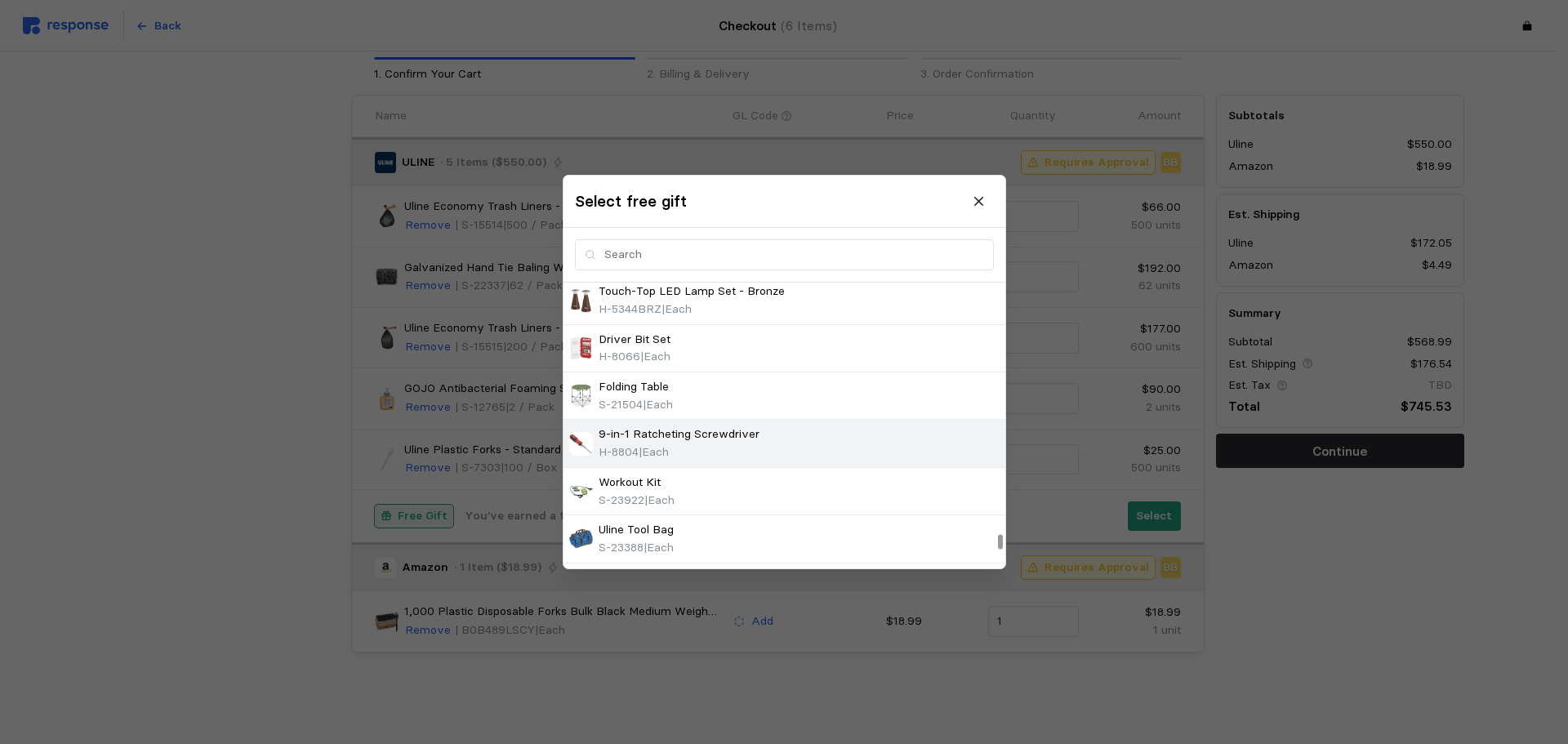
click at [894, 447] on div "9-in-1 Ratcheting Screwdriver H-8804 | Each" at bounding box center [784, 443] width 430 height 35
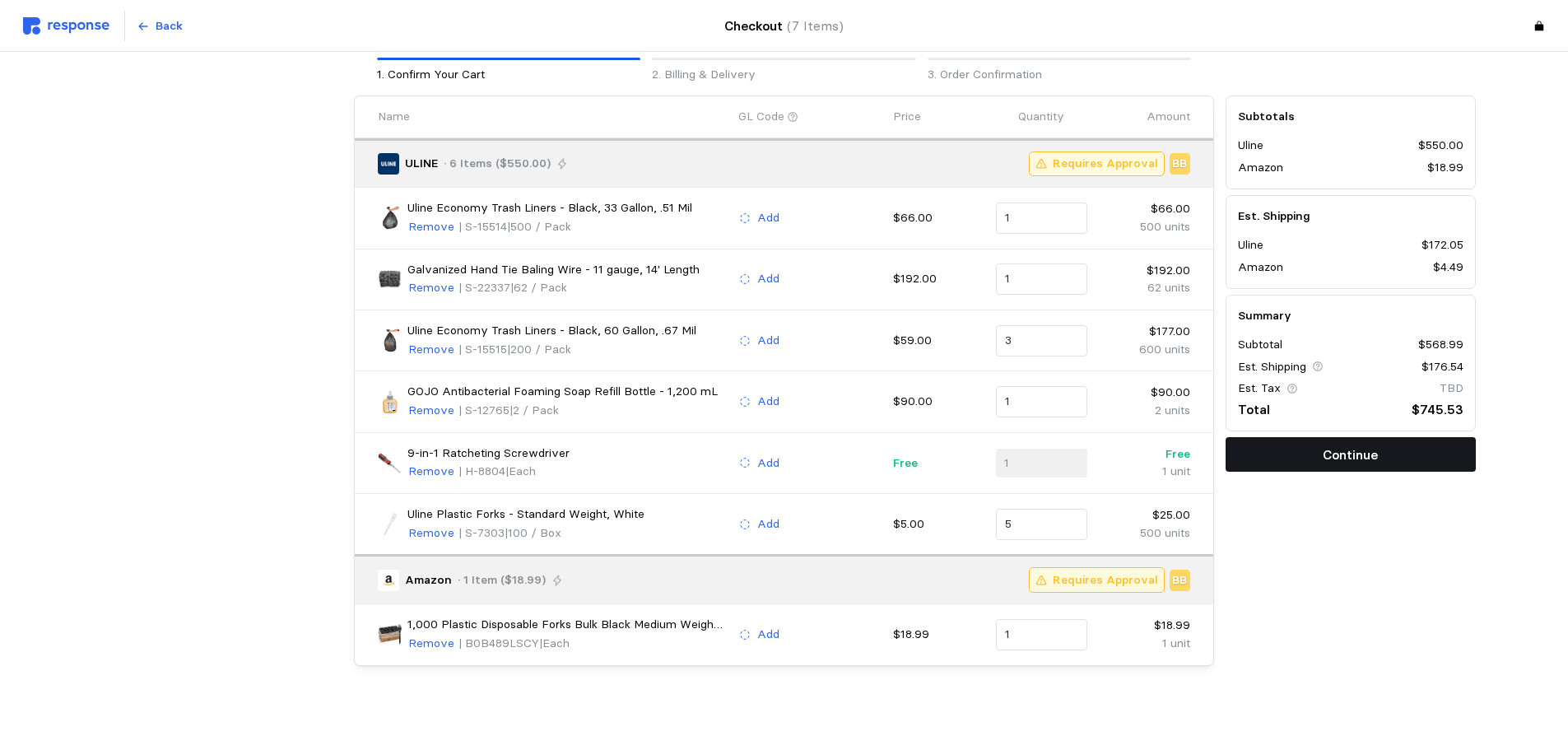
click at [1264, 460] on button "Continue" at bounding box center [1350, 454] width 250 height 34
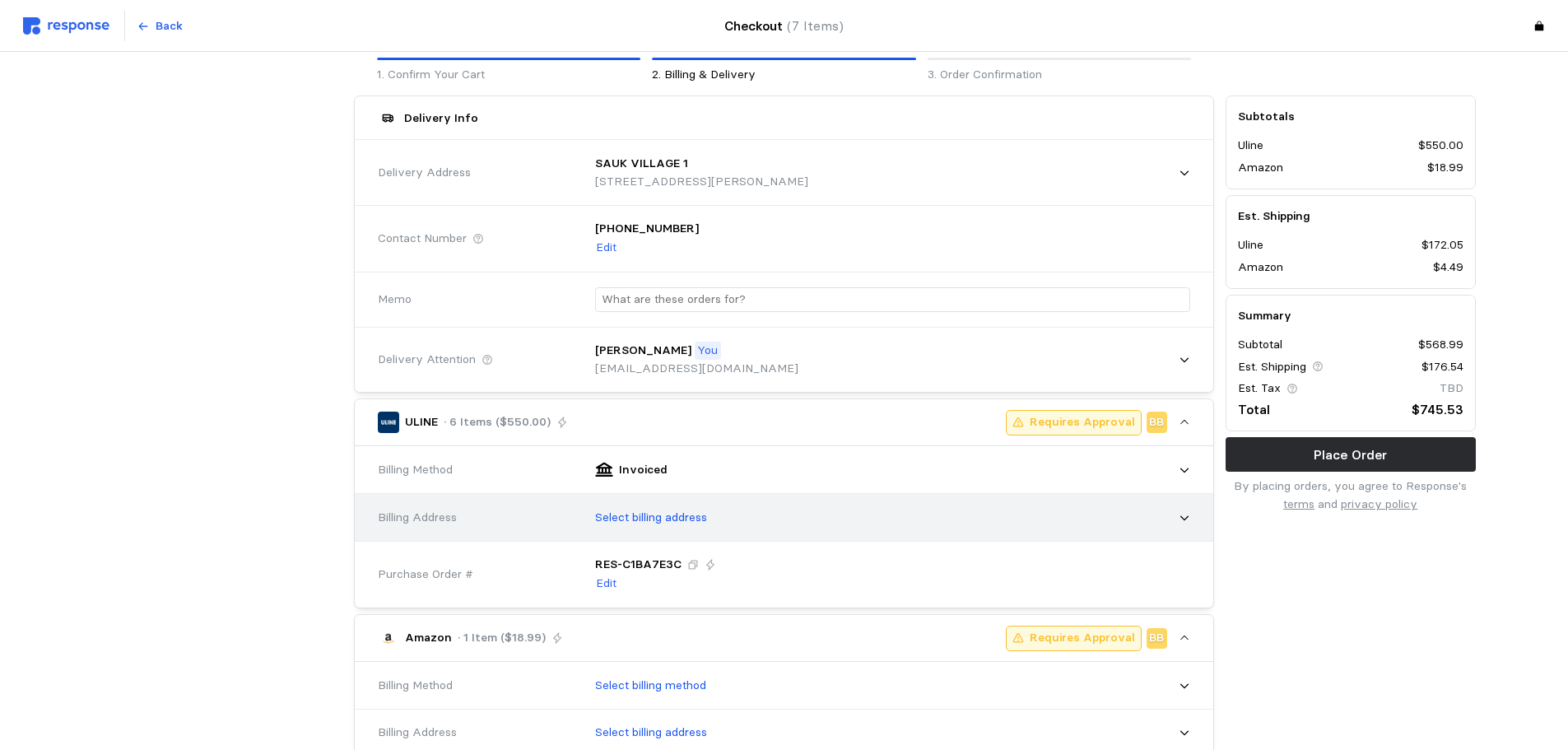
click at [856, 531] on div "Select billing address" at bounding box center [887, 517] width 607 height 41
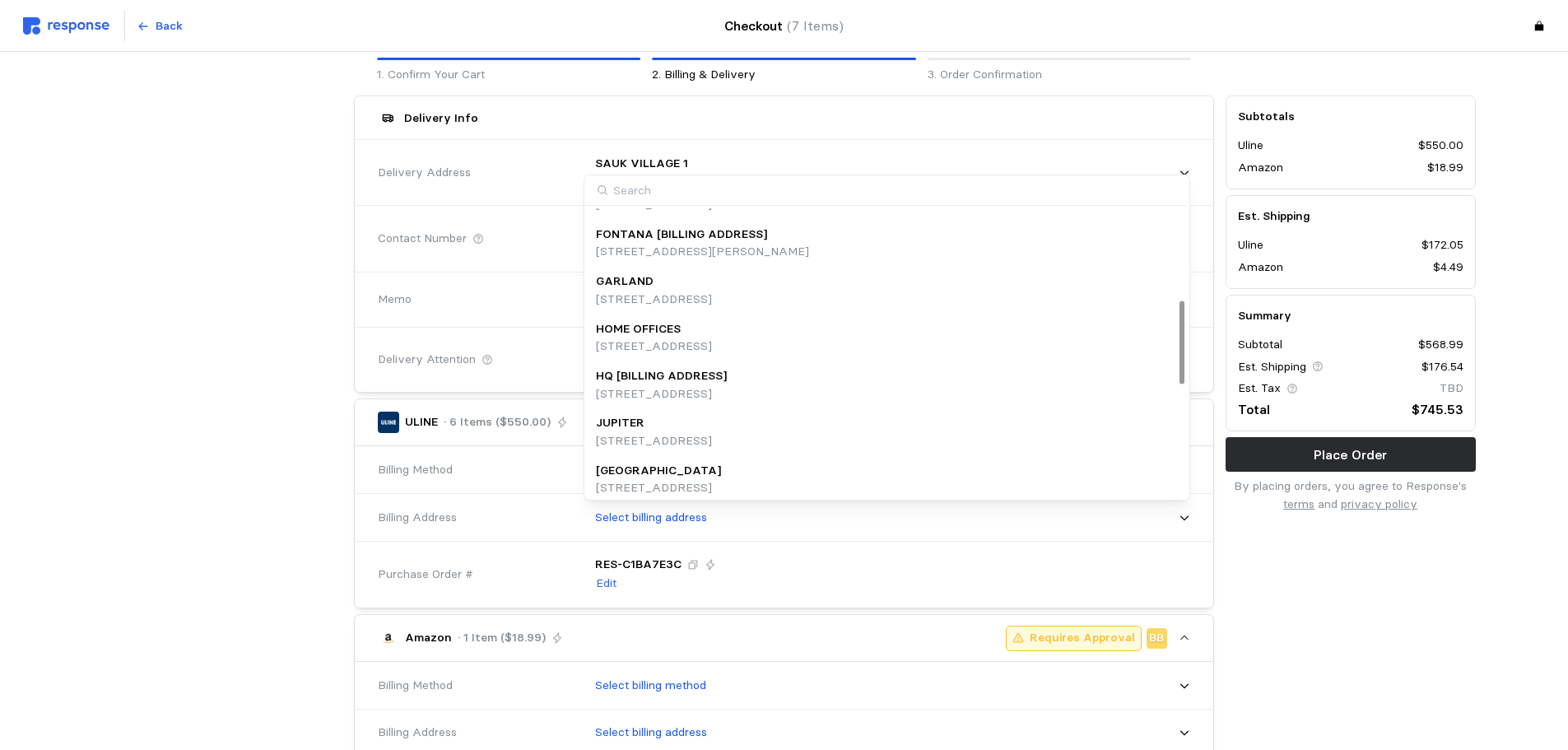
scroll to position [316, 0]
click at [922, 389] on div "HQ [BILLING ADDRESS] [STREET_ADDRESS]" at bounding box center [887, 388] width 582 height 35
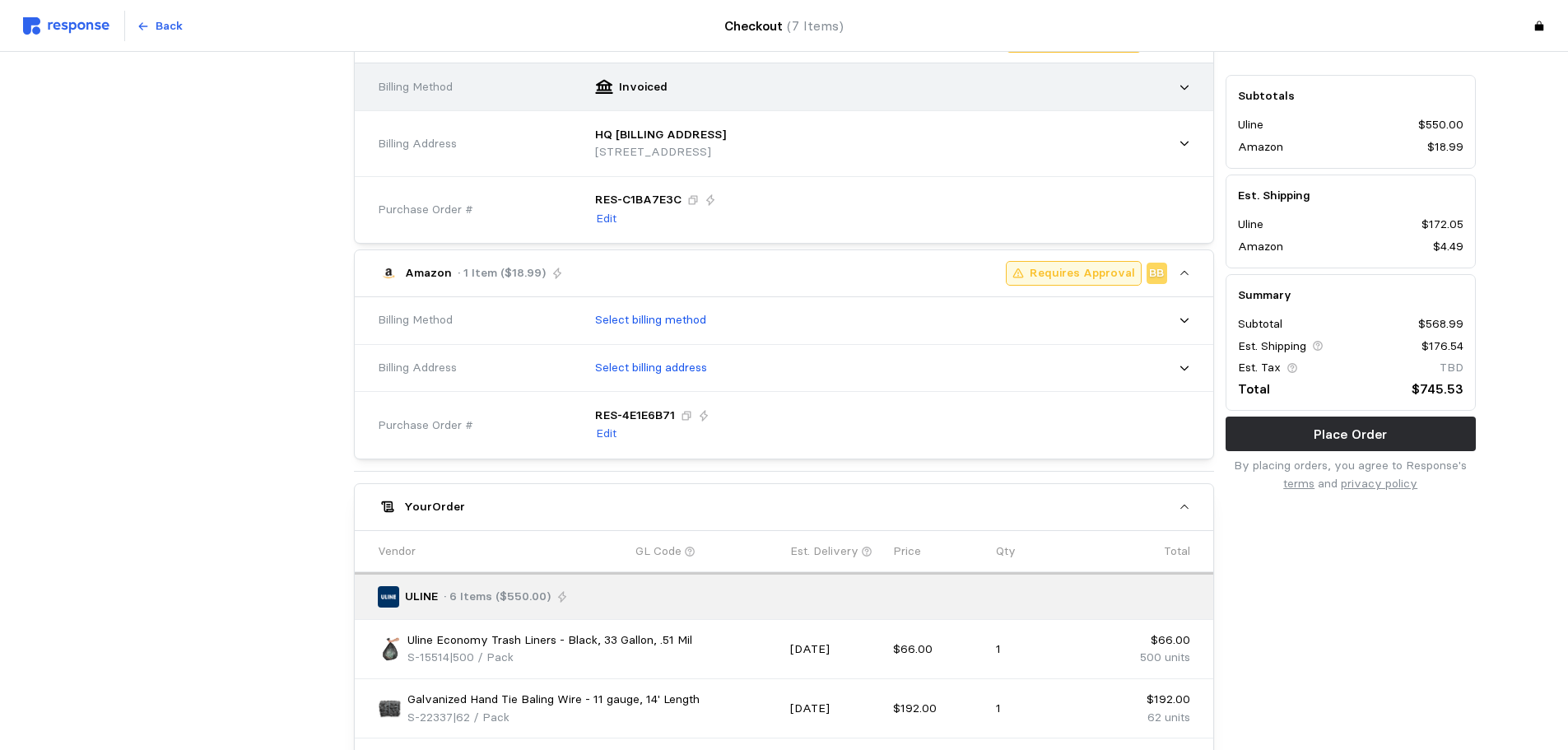
scroll to position [475, 0]
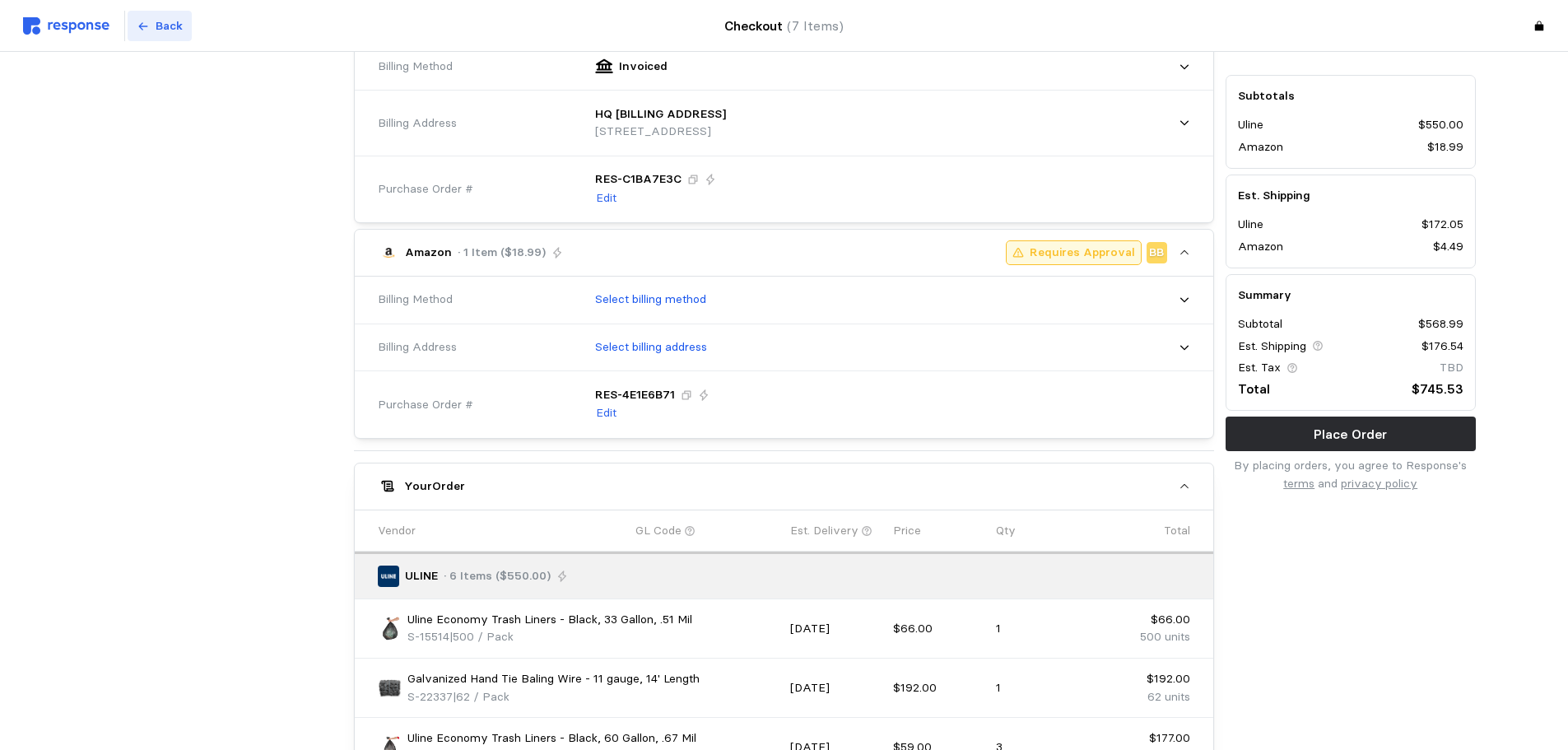
click at [176, 33] on p "Back" at bounding box center [169, 26] width 28 height 18
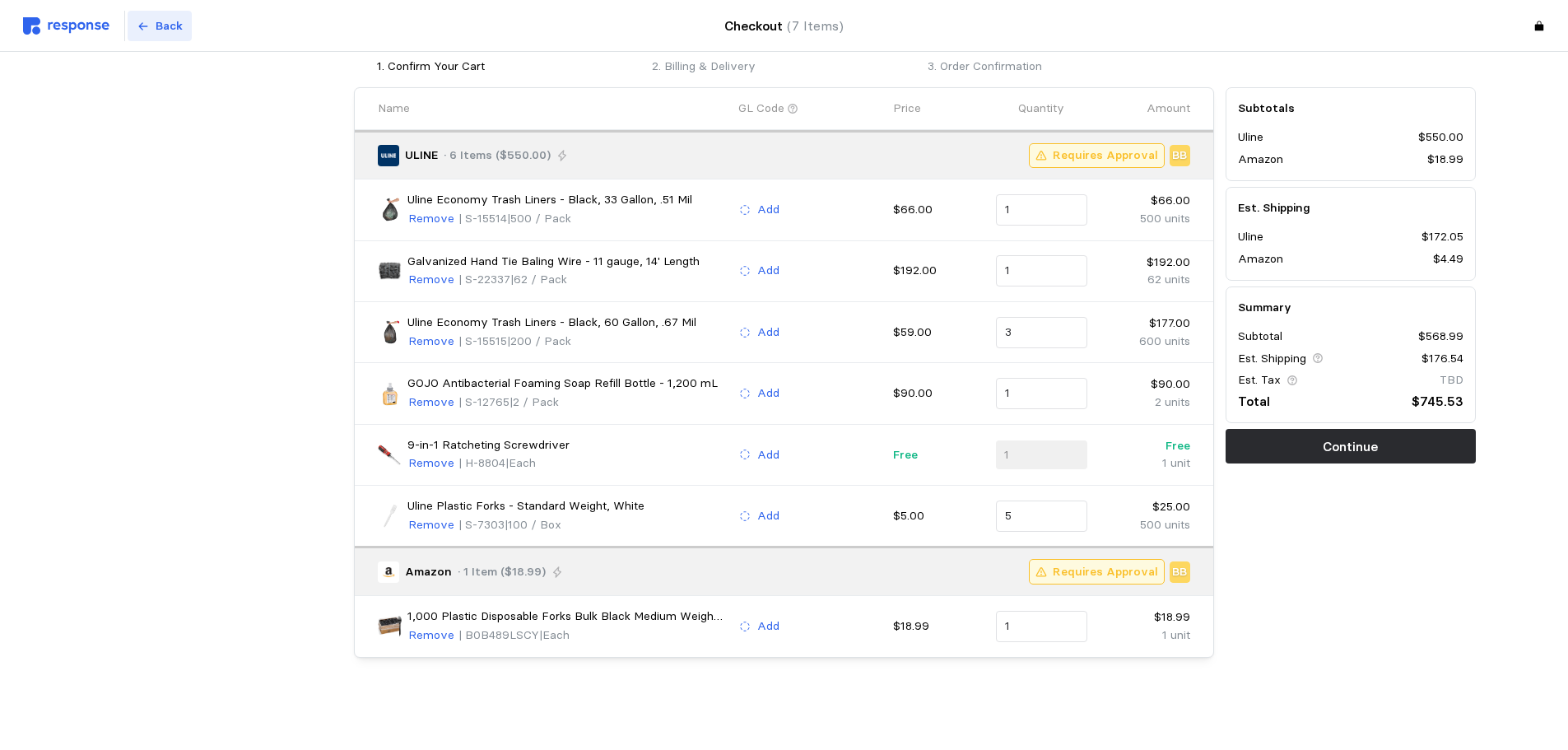
scroll to position [81, 0]
click at [415, 571] on p "Remove" at bounding box center [431, 635] width 46 height 18
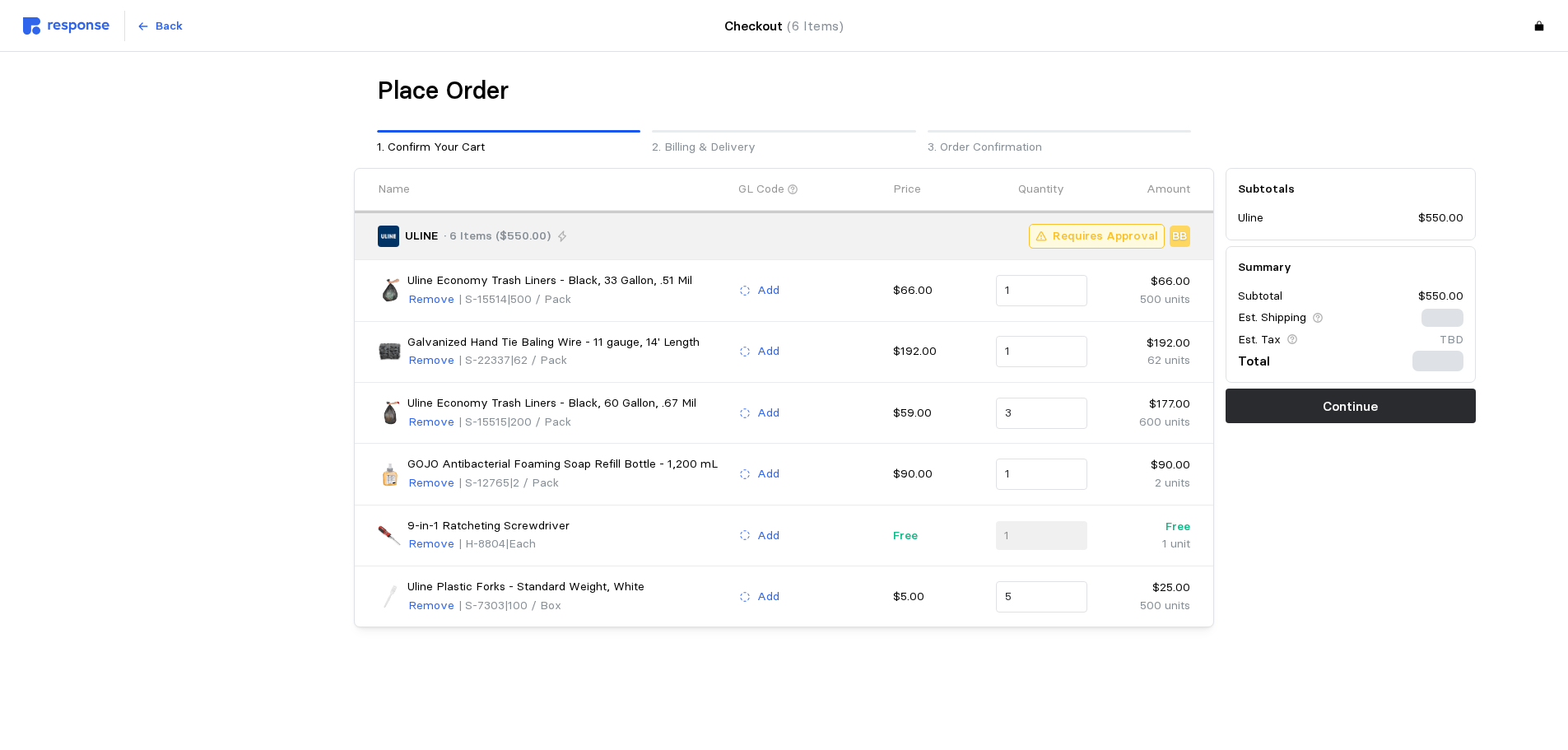
scroll to position [0, 0]
click at [1264, 412] on button "Continue" at bounding box center [1356, 406] width 250 height 34
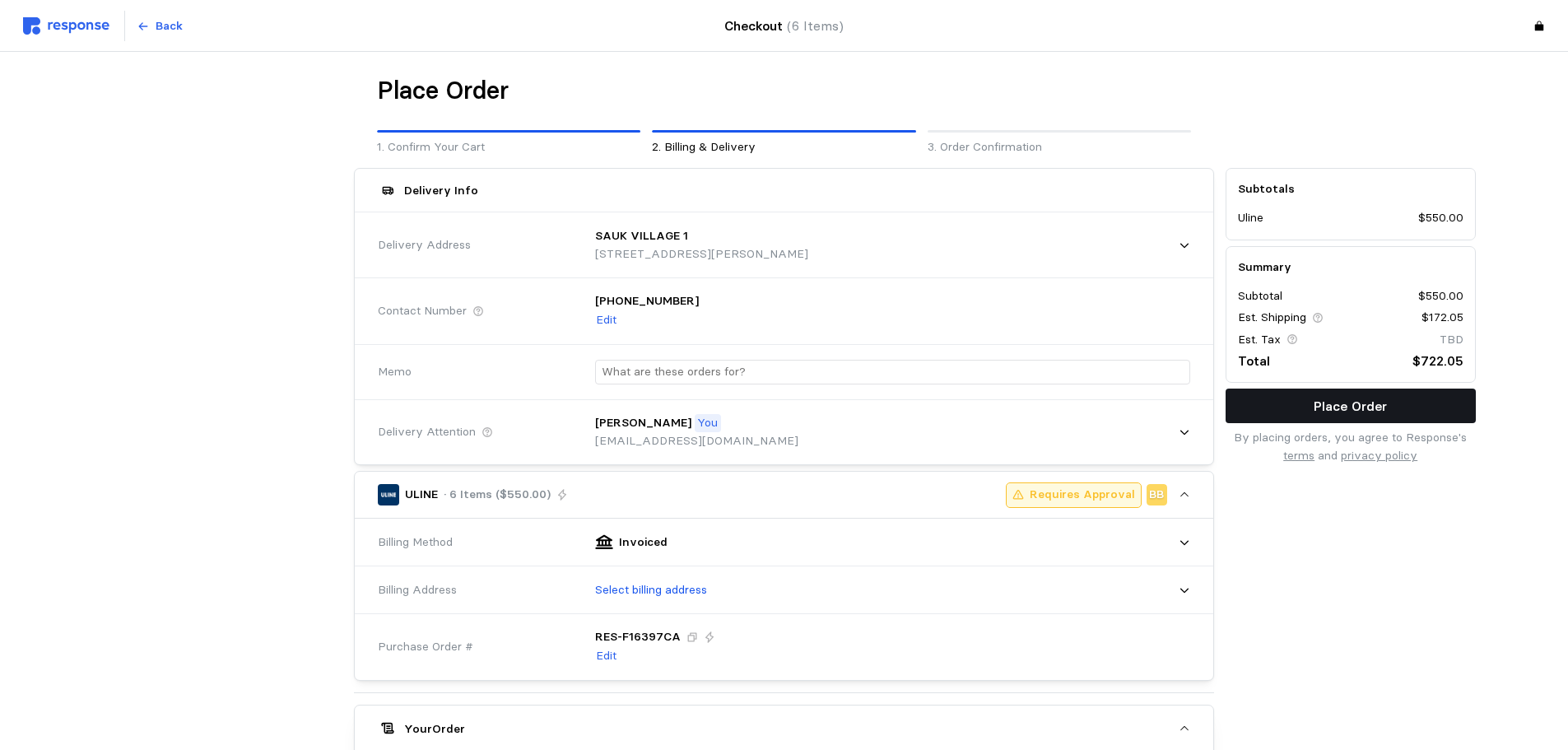
click at [1264, 402] on p "Place Order" at bounding box center [1350, 406] width 73 height 21
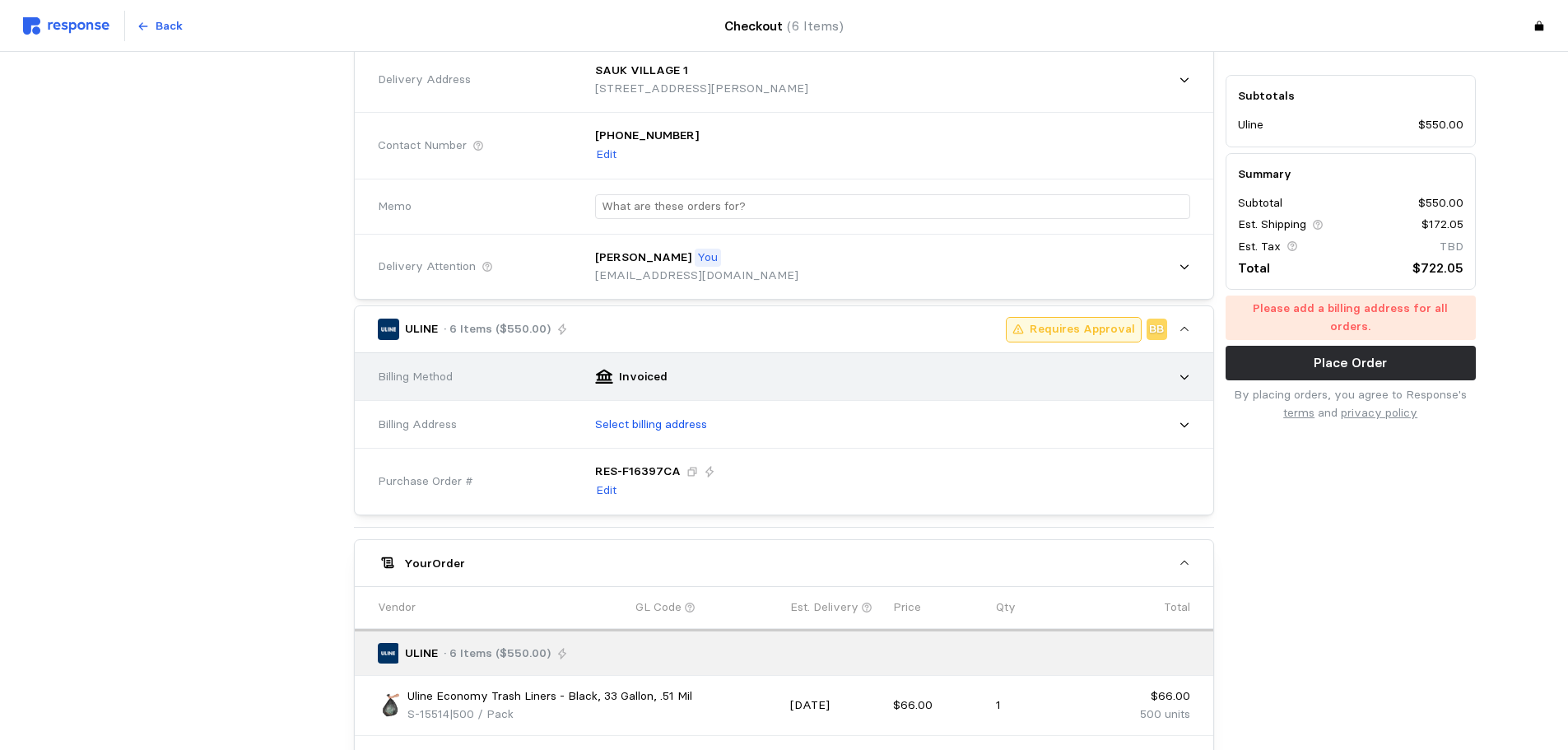
scroll to position [166, 0]
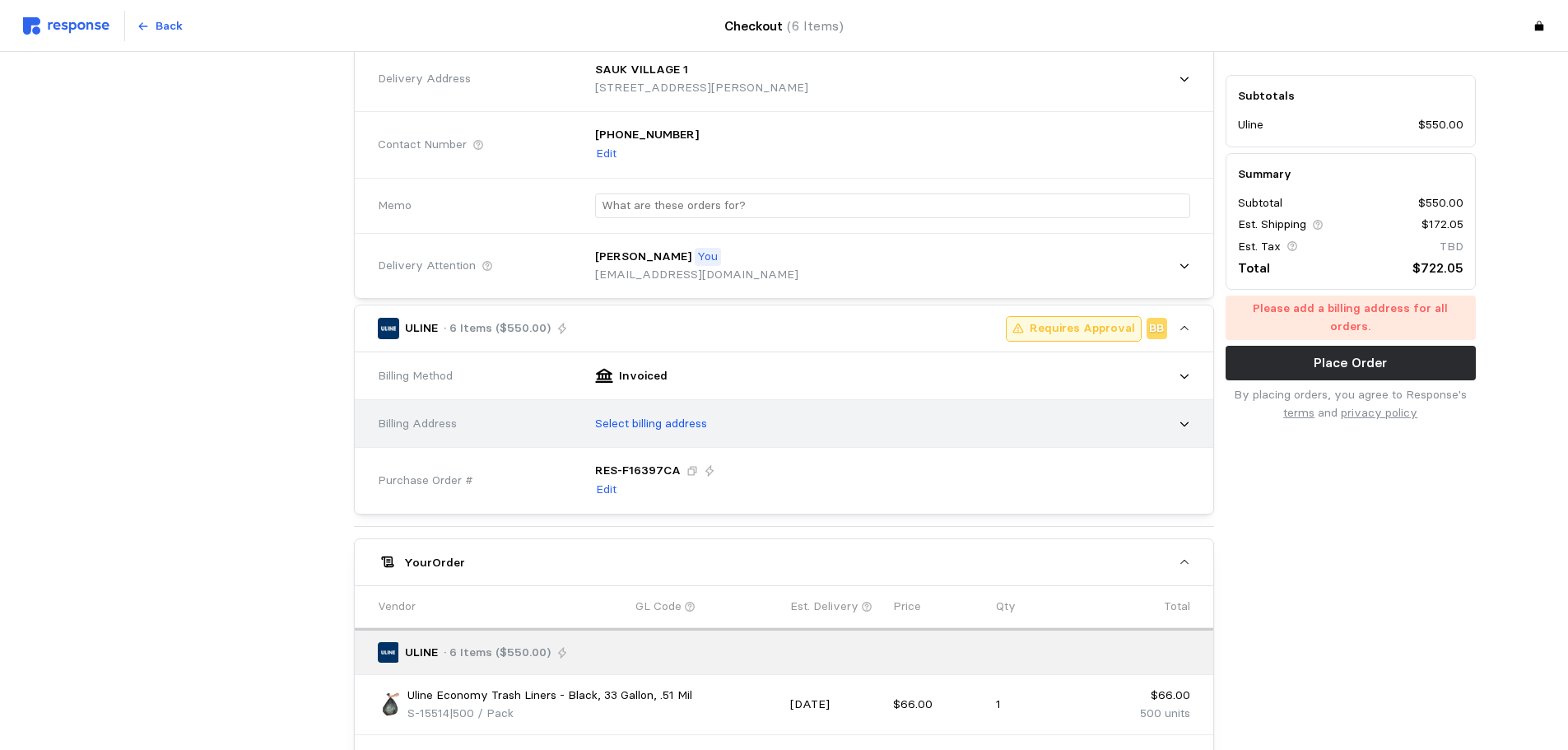
click at [923, 427] on div "Select billing address" at bounding box center [887, 423] width 607 height 41
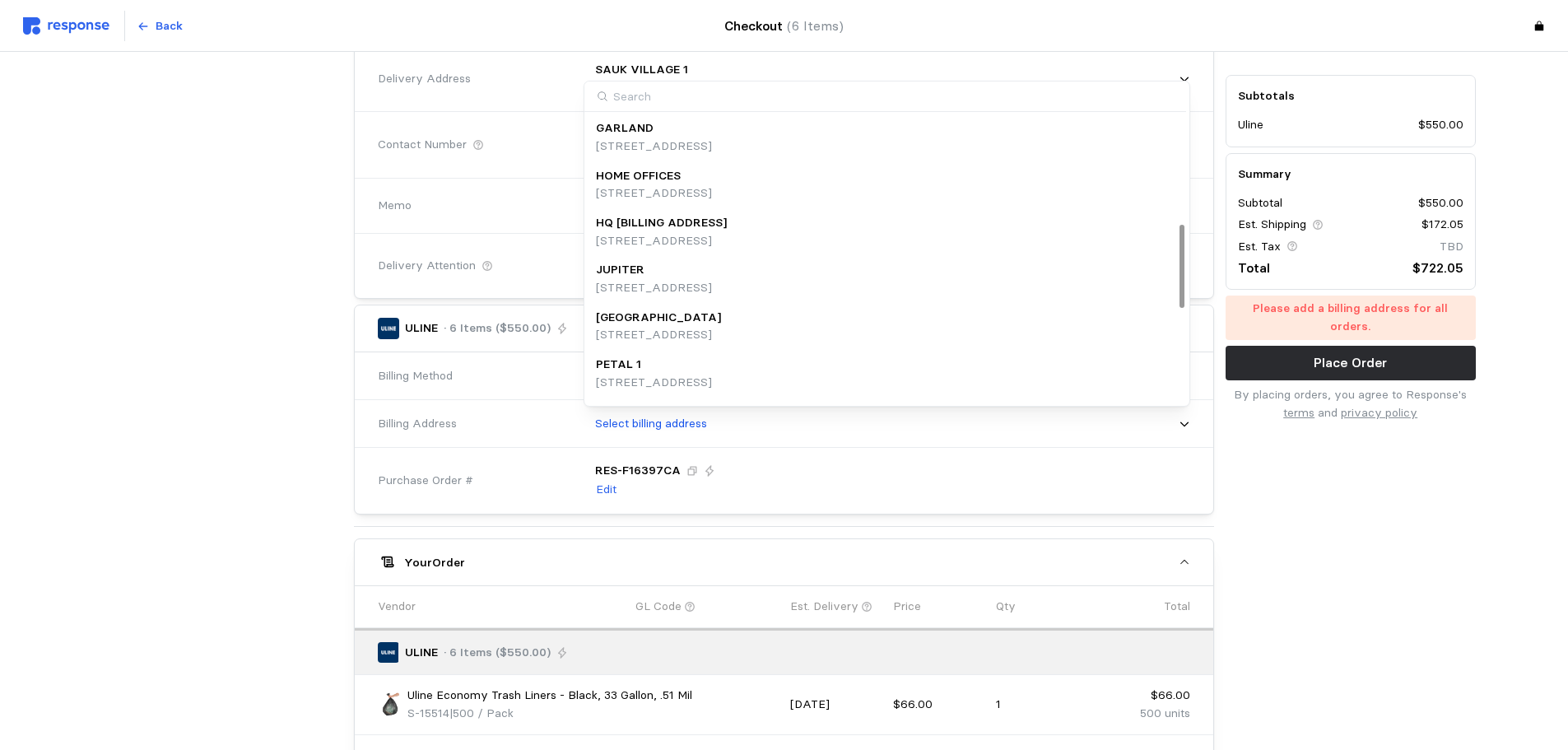
scroll to position [370, 0]
click at [726, 248] on p "[STREET_ADDRESS]" at bounding box center [662, 250] width 131 height 18
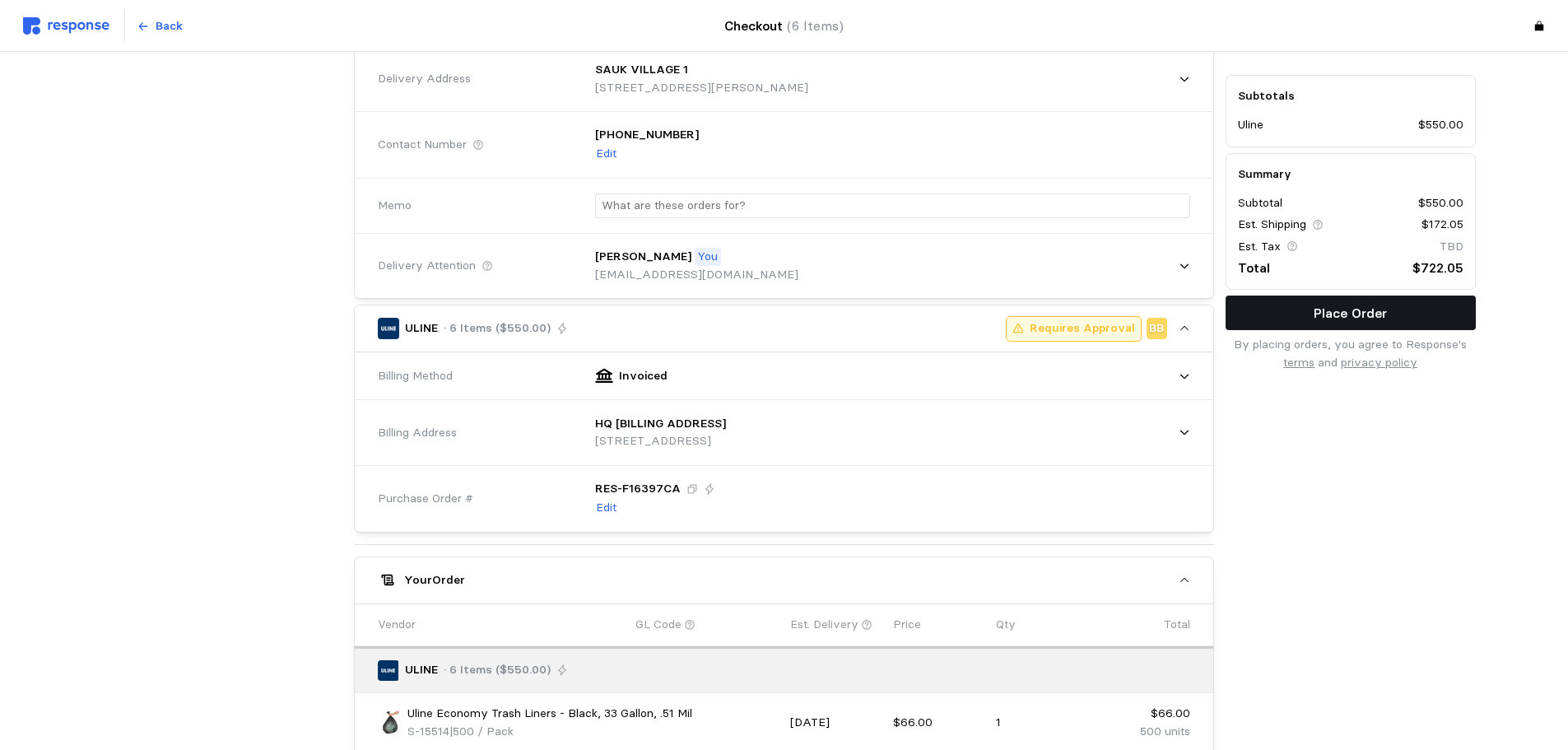
click at [1264, 318] on p "Place Order" at bounding box center [1350, 314] width 73 height 21
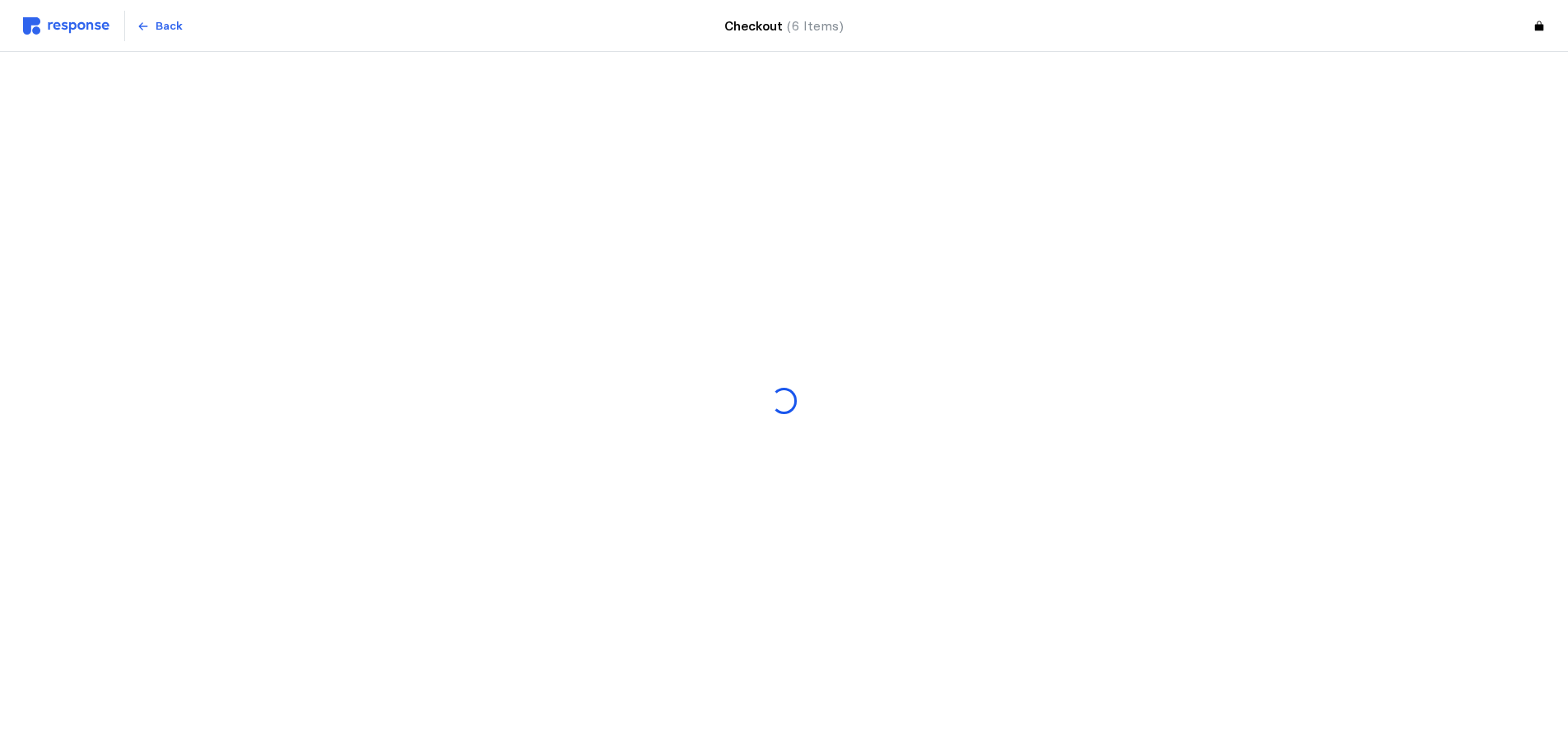
scroll to position [0, 0]
